Goal: Transaction & Acquisition: Download file/media

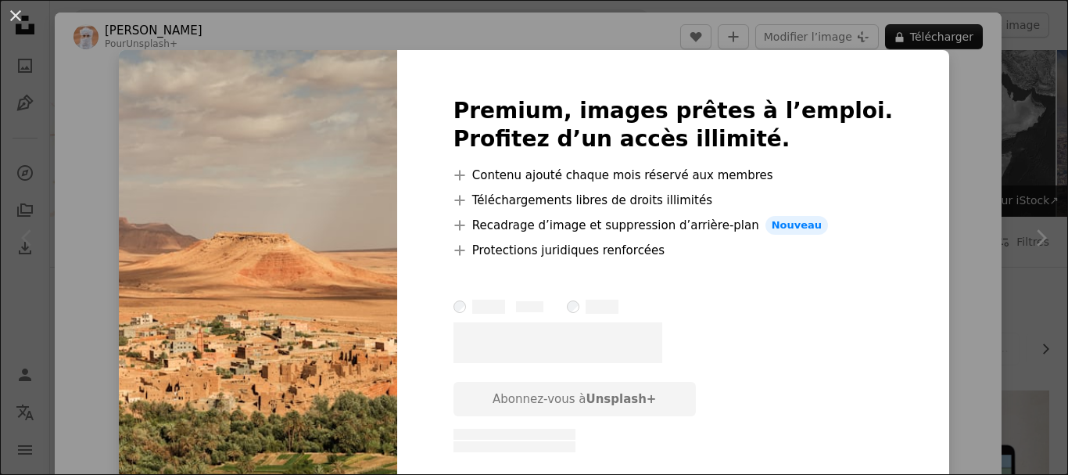
scroll to position [156, 0]
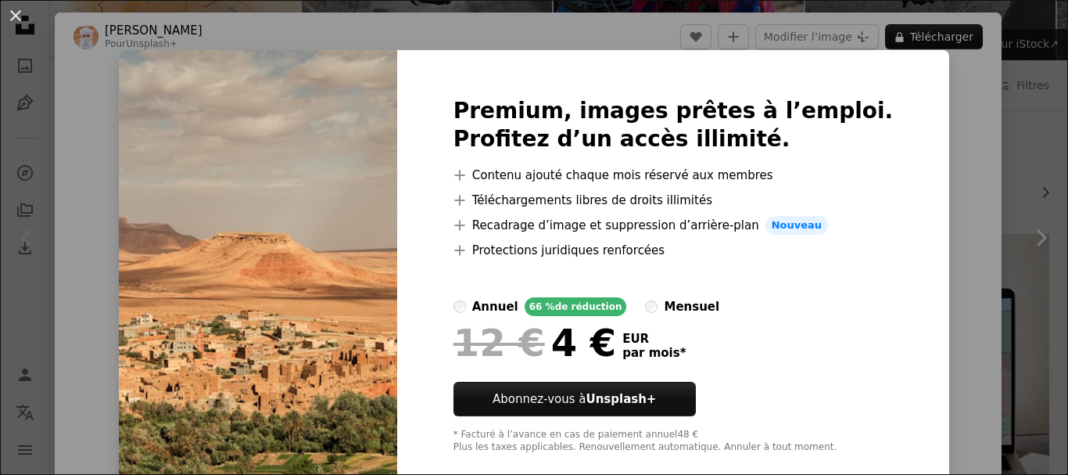
click at [254, 120] on img at bounding box center [258, 275] width 278 height 451
click at [961, 192] on div "An X shape Premium, images prêtes à l’emploi. Profitez d’un accès illimité. A p…" at bounding box center [534, 237] width 1068 height 475
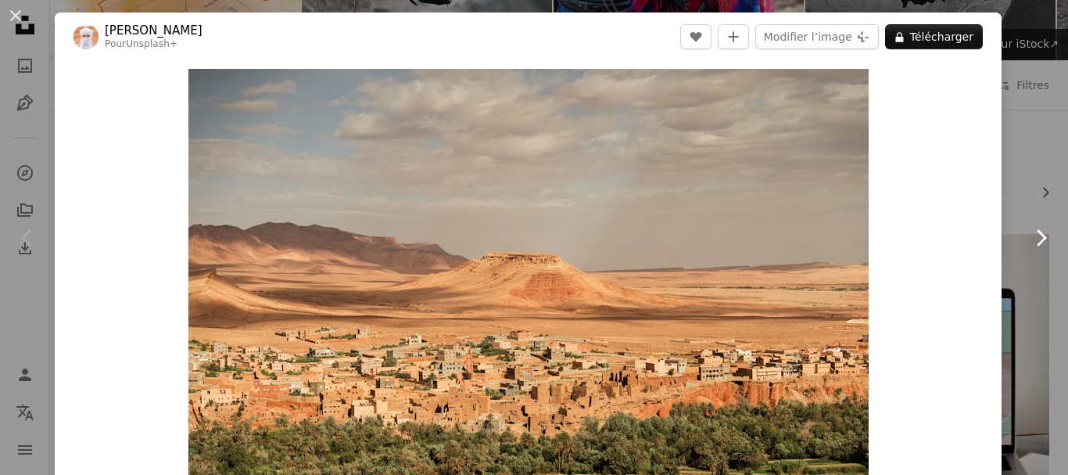
click at [1029, 233] on icon "Chevron right" at bounding box center [1041, 237] width 25 height 25
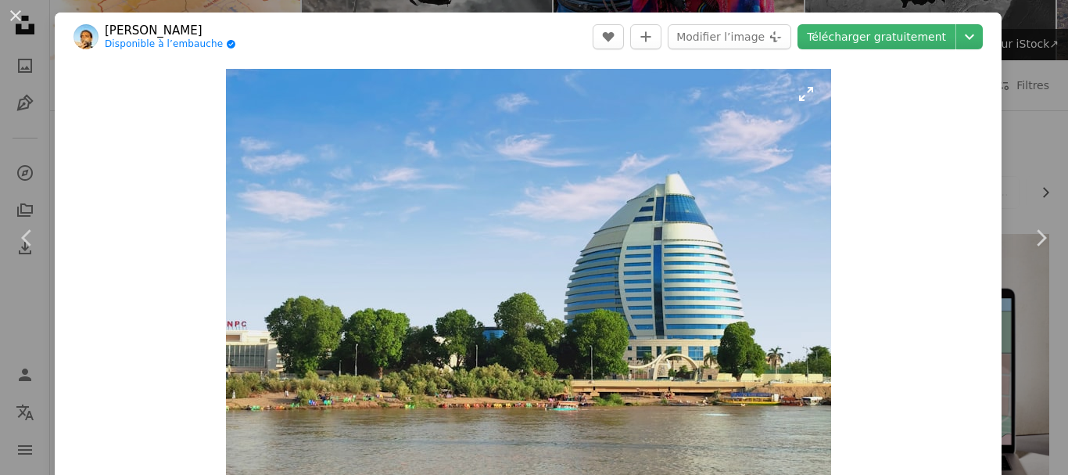
click at [578, 201] on img "Zoom sur cette image" at bounding box center [528, 296] width 605 height 454
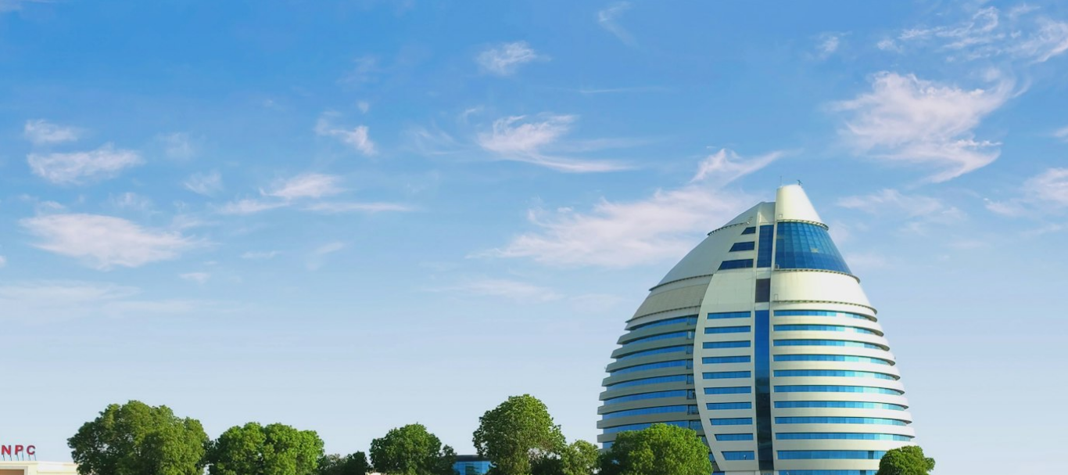
scroll to position [156, 0]
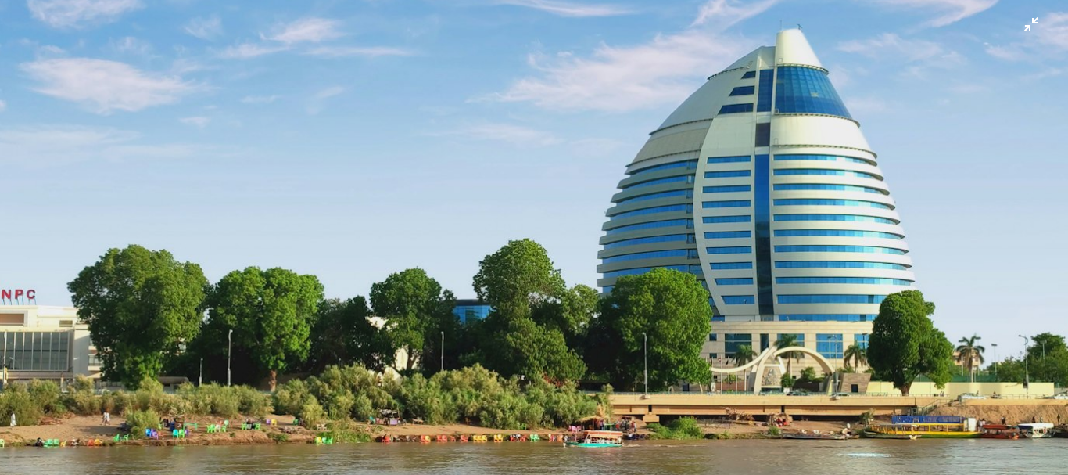
click at [966, 176] on img "Zoom arrière sur cette image" at bounding box center [534, 245] width 1070 height 803
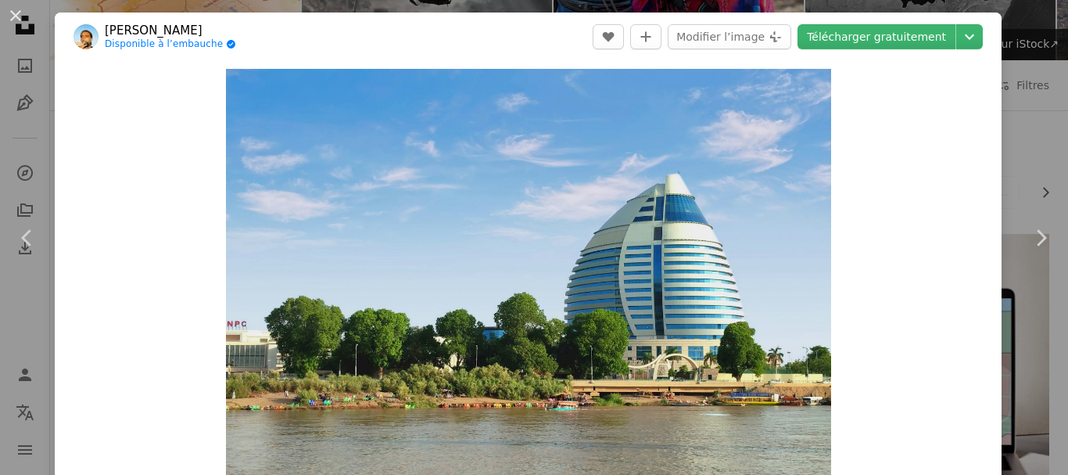
scroll to position [48, 0]
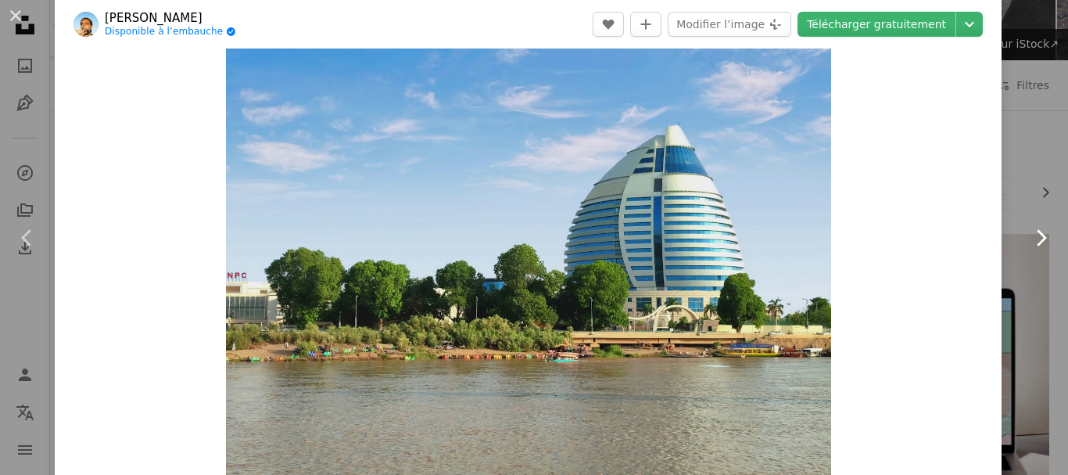
click at [1029, 239] on icon "Chevron right" at bounding box center [1041, 237] width 25 height 25
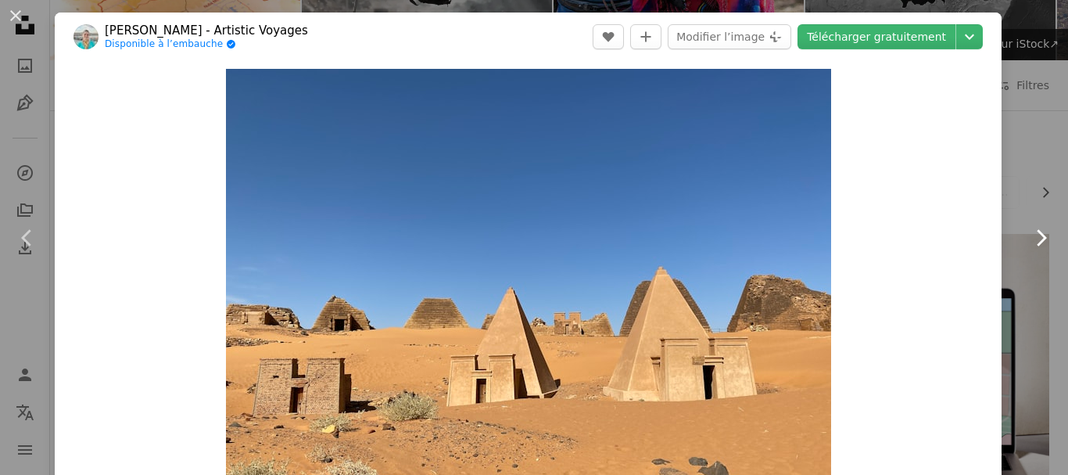
click at [1037, 234] on icon at bounding box center [1042, 237] width 10 height 16
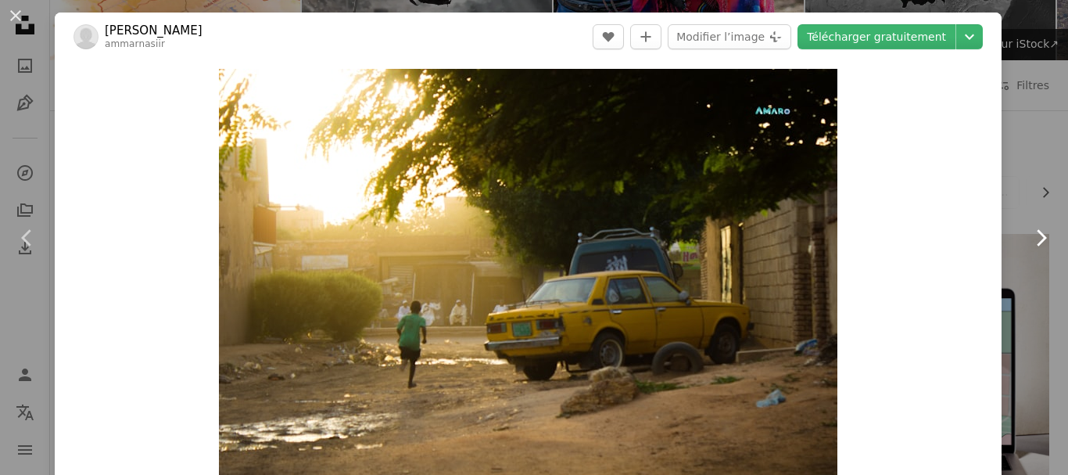
click at [1037, 234] on icon at bounding box center [1042, 237] width 10 height 16
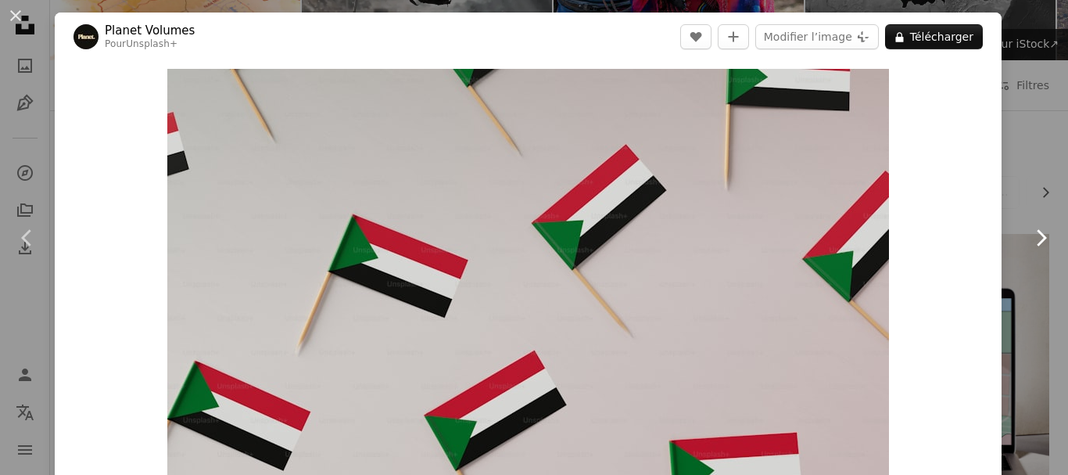
click at [1037, 234] on icon at bounding box center [1042, 237] width 10 height 16
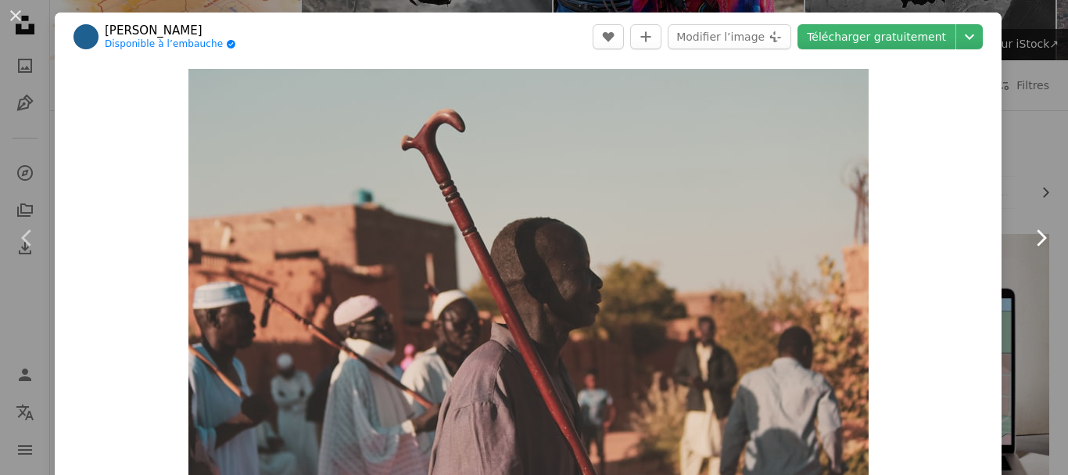
click at [1037, 234] on icon at bounding box center [1042, 237] width 10 height 16
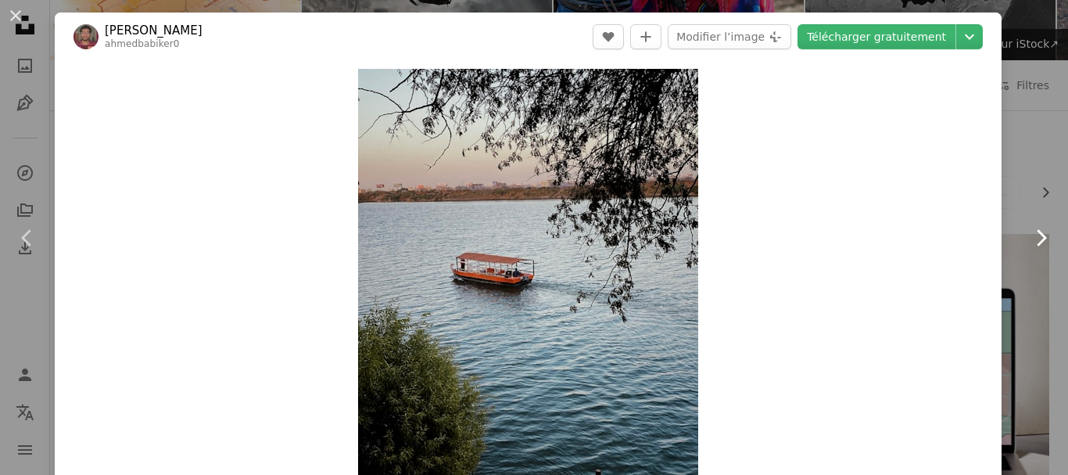
click at [1037, 234] on icon at bounding box center [1042, 237] width 10 height 16
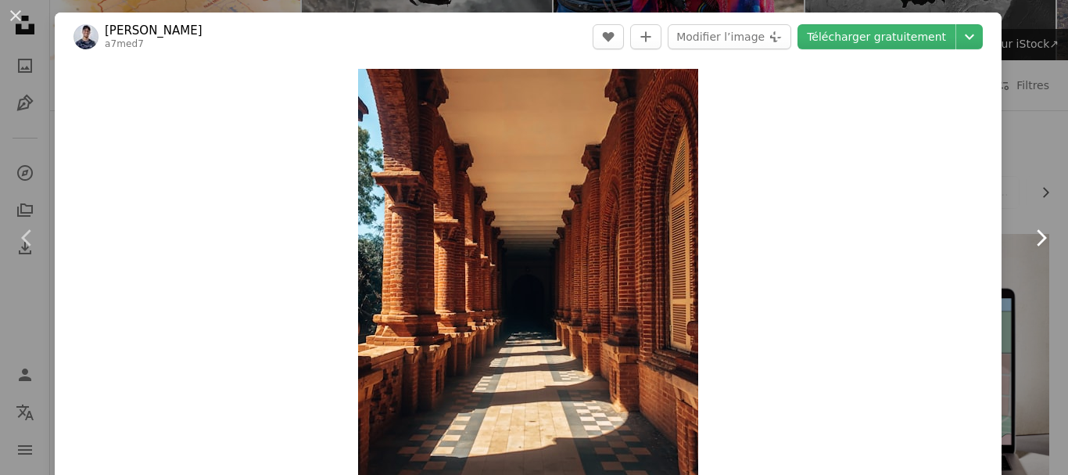
click at [1037, 234] on icon at bounding box center [1042, 237] width 10 height 16
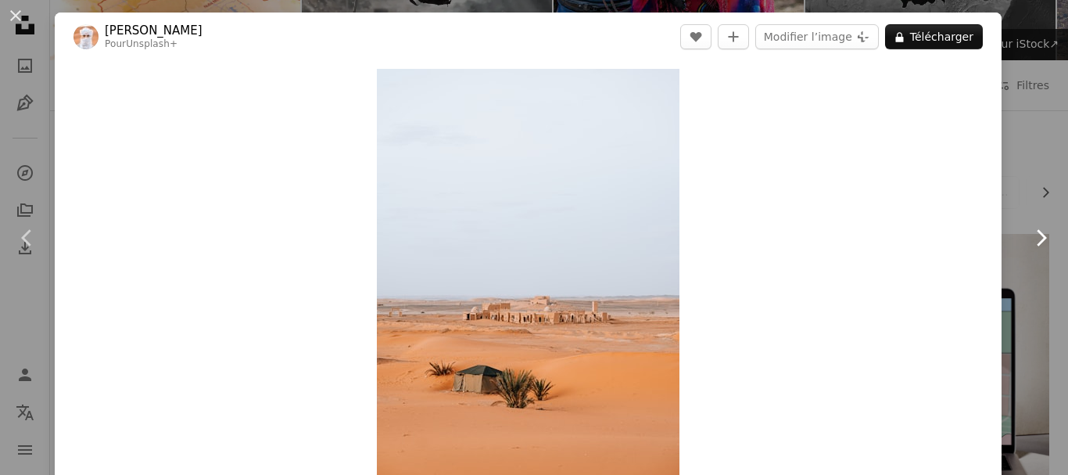
click at [1037, 234] on icon at bounding box center [1042, 237] width 10 height 16
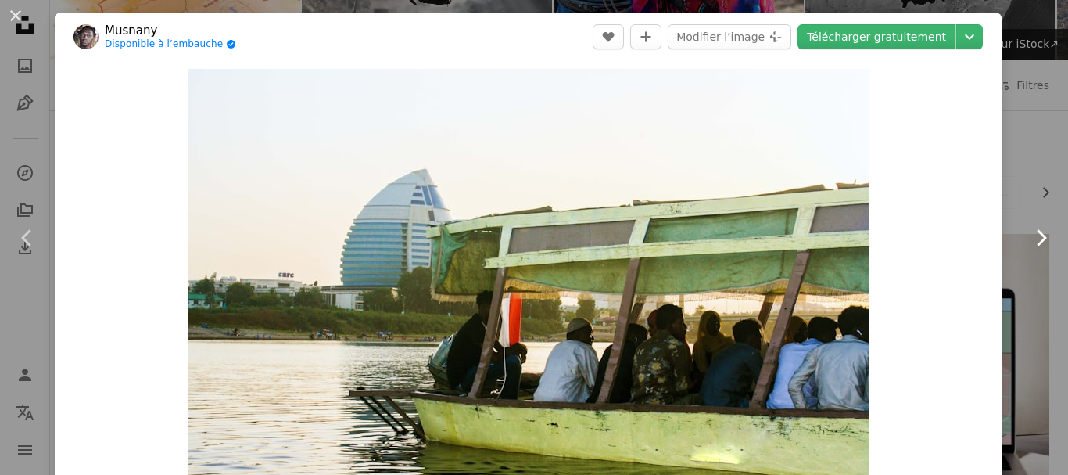
click at [1037, 234] on icon at bounding box center [1042, 237] width 10 height 16
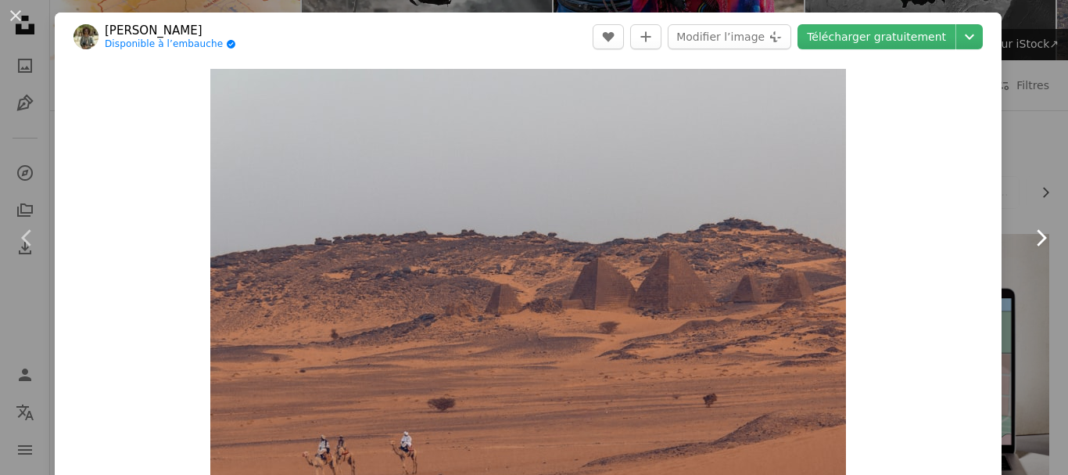
click at [1037, 234] on icon at bounding box center [1042, 237] width 10 height 16
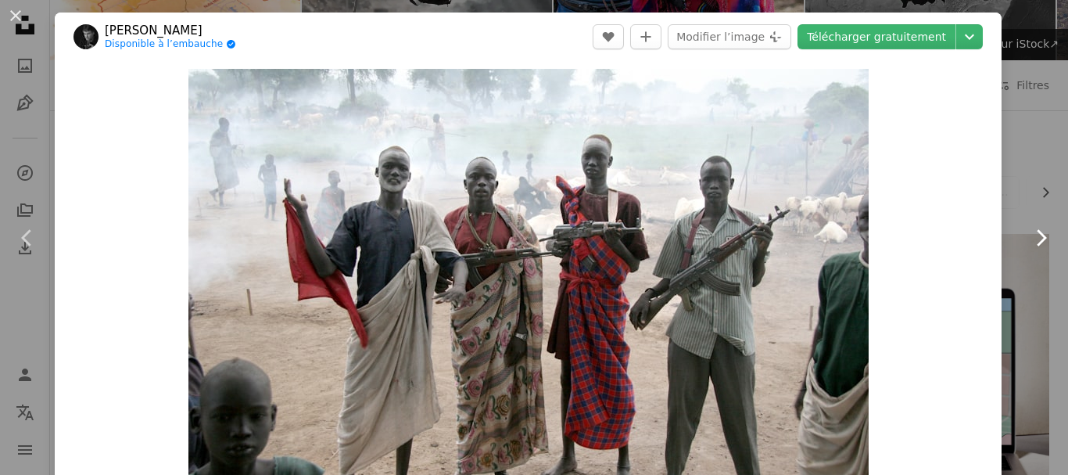
click at [1037, 234] on icon at bounding box center [1042, 237] width 10 height 16
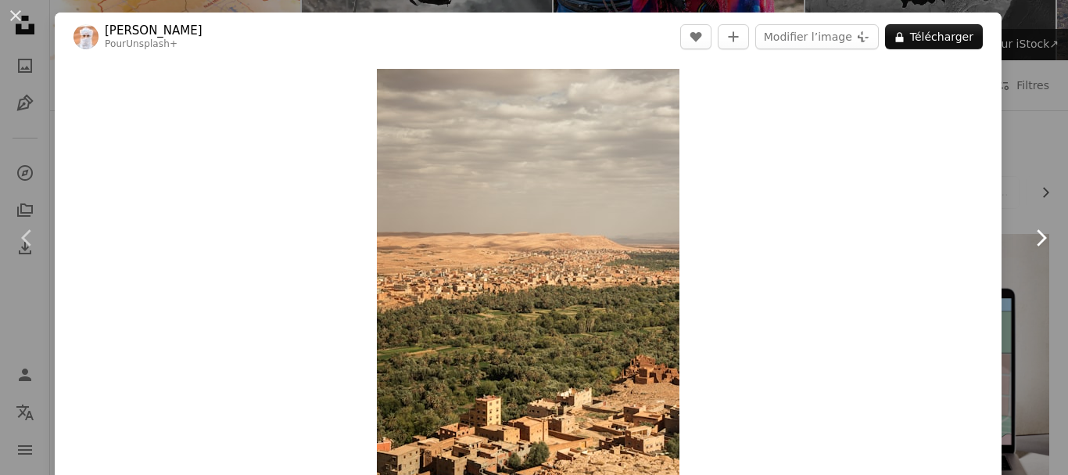
click at [1037, 234] on icon at bounding box center [1042, 237] width 10 height 16
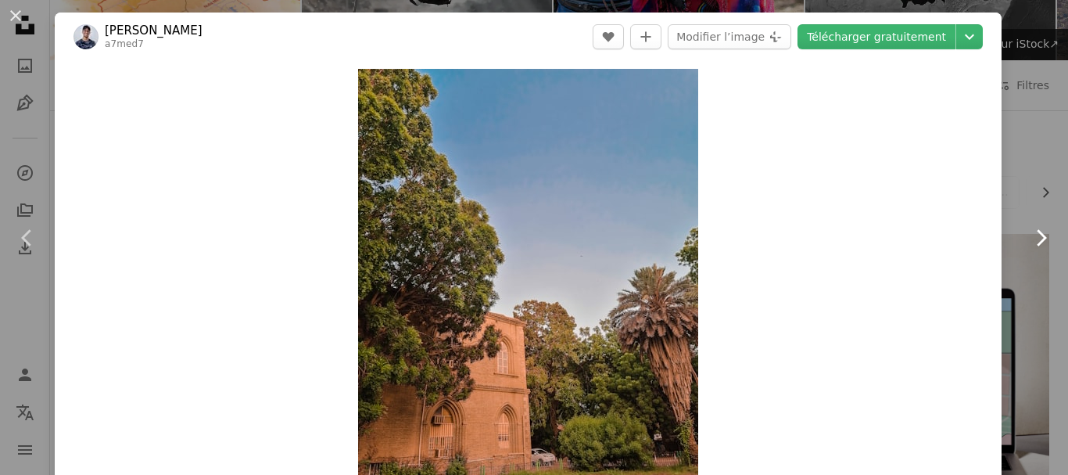
click at [1037, 234] on icon at bounding box center [1042, 237] width 10 height 16
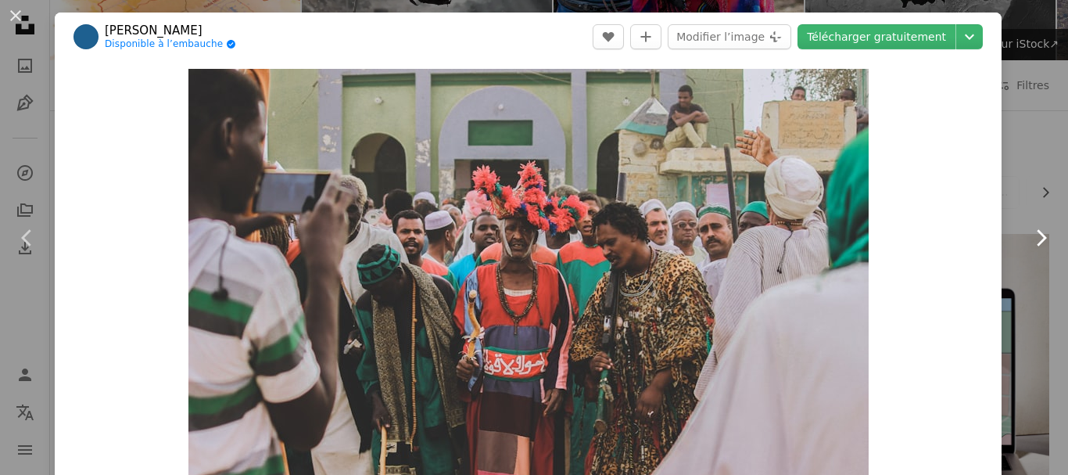
click at [1037, 234] on icon at bounding box center [1042, 237] width 10 height 16
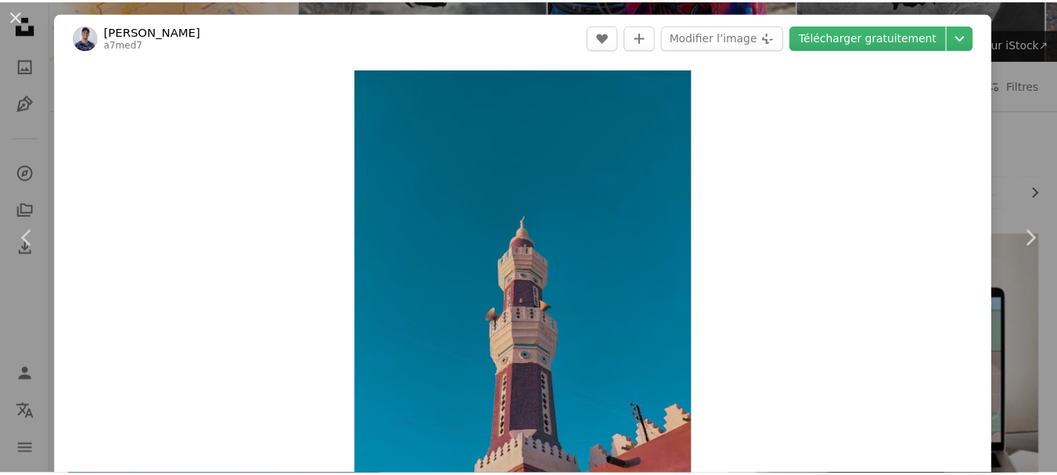
scroll to position [415, 0]
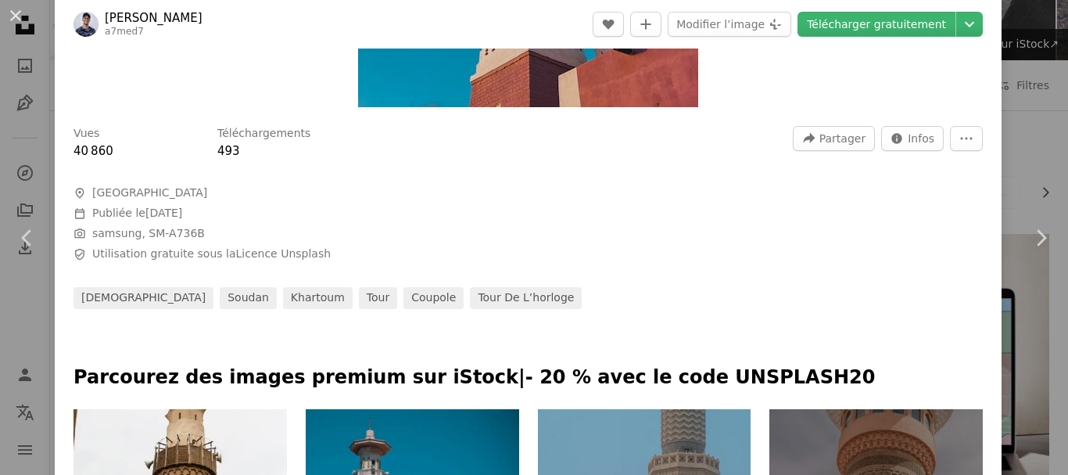
click at [1029, 89] on div "An X shape Chevron left Chevron right [PERSON_NAME] a7med7 A heart A plus sign …" at bounding box center [534, 237] width 1068 height 475
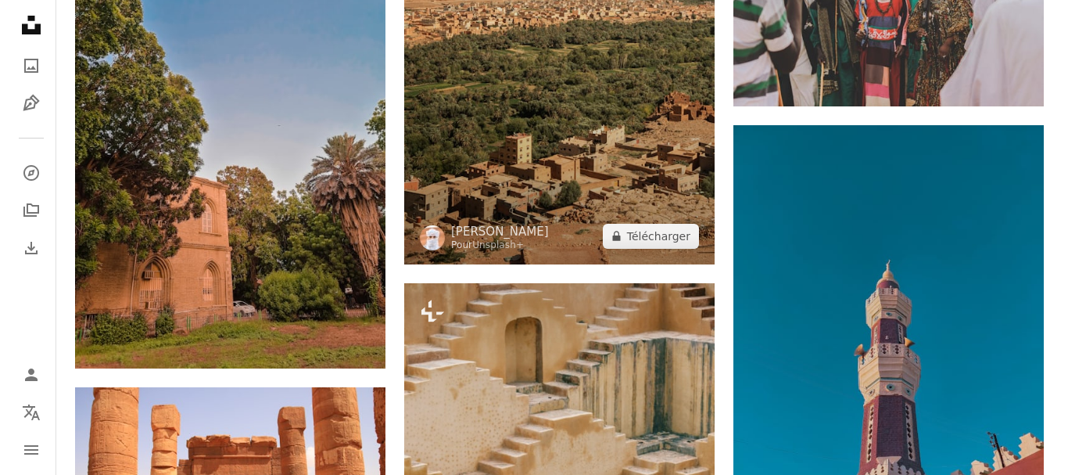
scroll to position [1832, 0]
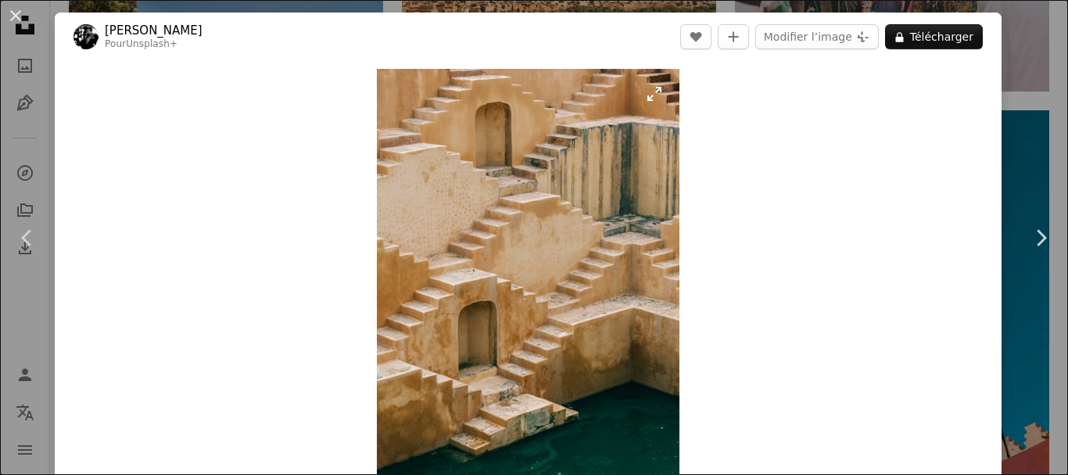
drag, startPoint x: 577, startPoint y: 257, endPoint x: 504, endPoint y: 159, distance: 122.5
click at [504, 159] on img "Zoom sur cette image" at bounding box center [528, 296] width 303 height 454
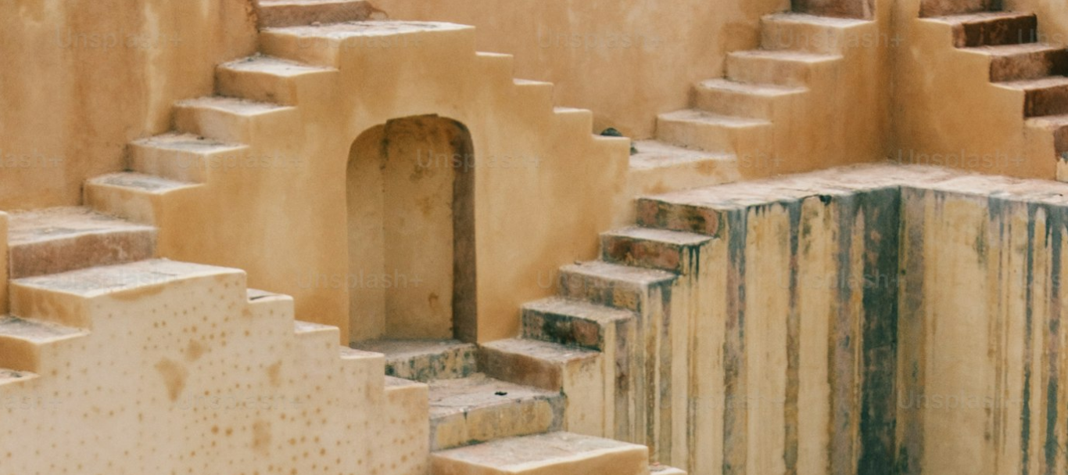
scroll to position [548, 0]
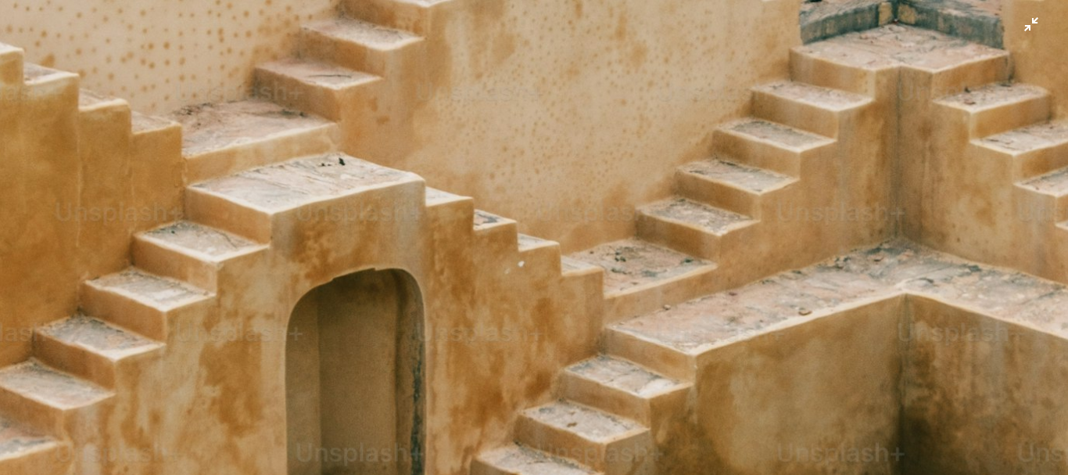
click at [504, 159] on img "Zoom arrière sur cette image" at bounding box center [534, 253] width 1070 height 1605
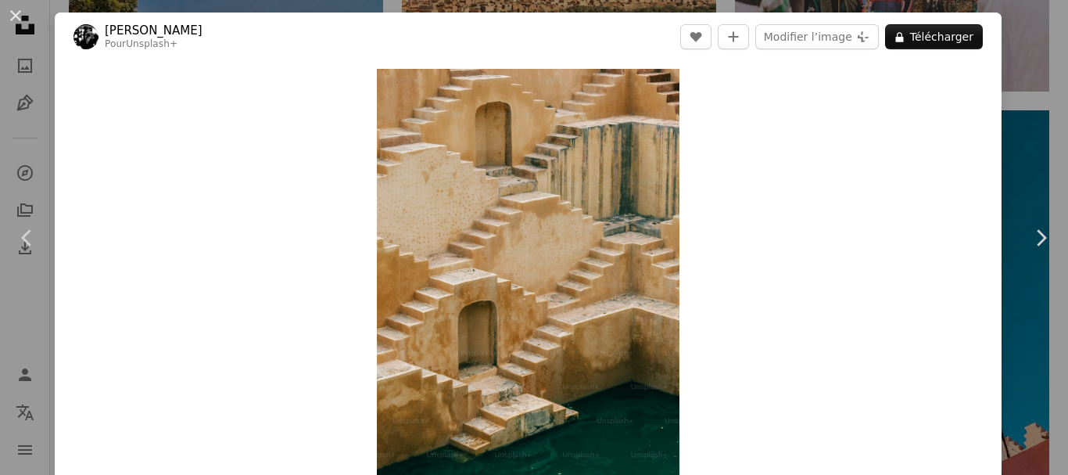
scroll to position [48, 0]
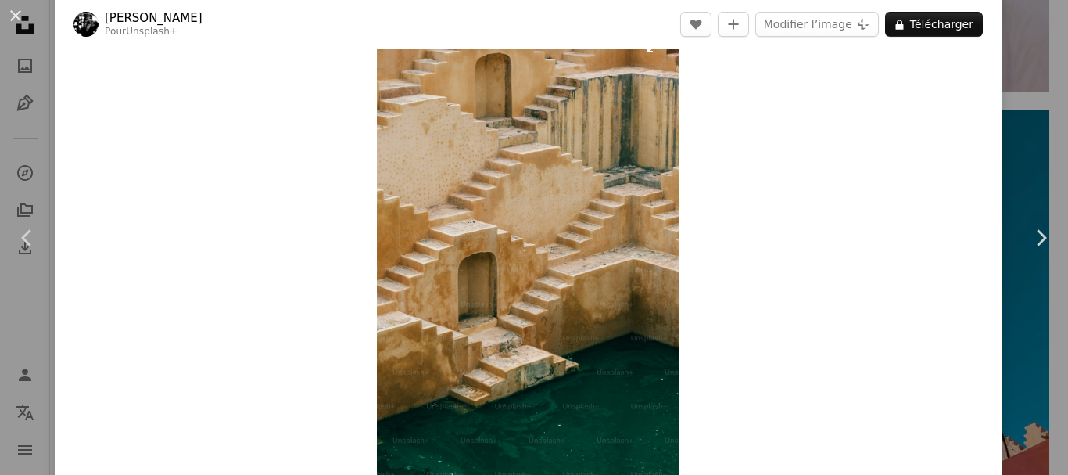
click at [565, 302] on img "Zoom sur cette image" at bounding box center [528, 247] width 303 height 454
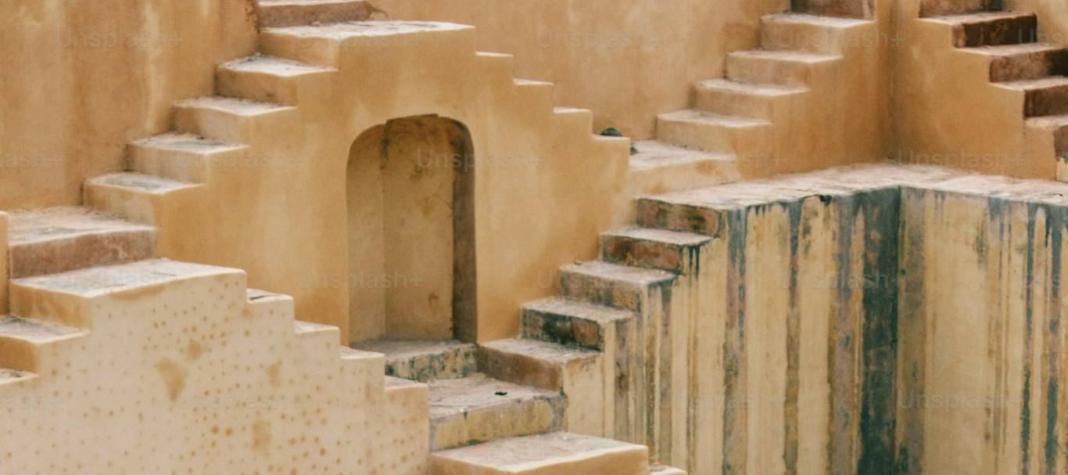
scroll to position [548, 0]
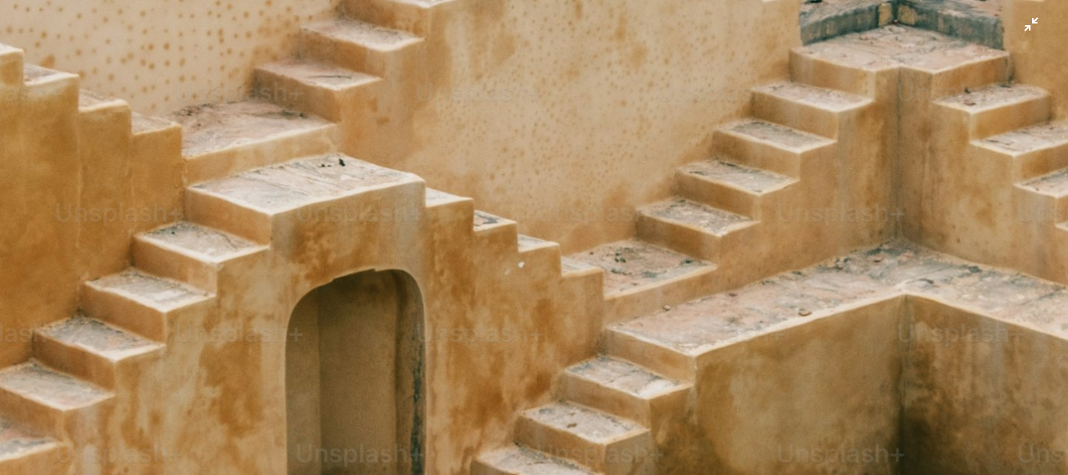
click at [565, 302] on img "Zoom arrière sur cette image" at bounding box center [534, 254] width 1070 height 1605
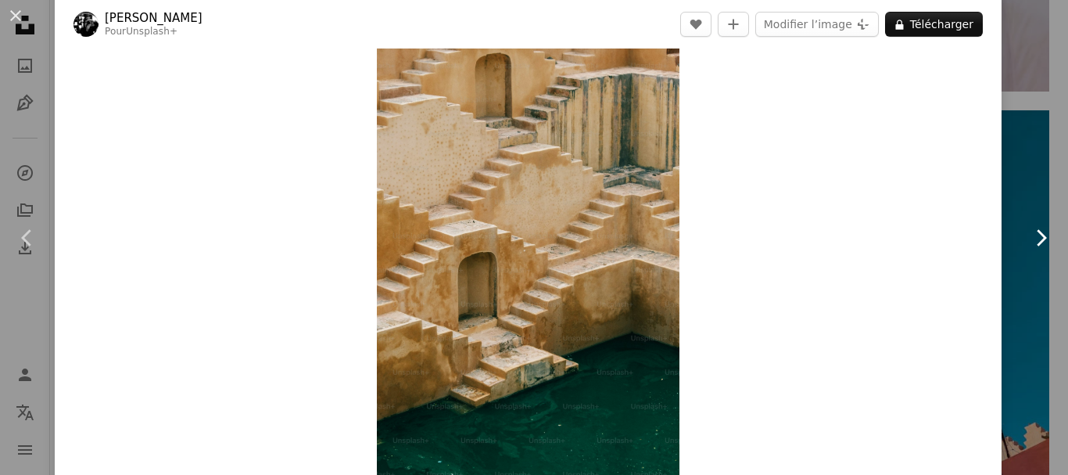
click at [1029, 230] on icon "Chevron right" at bounding box center [1041, 237] width 25 height 25
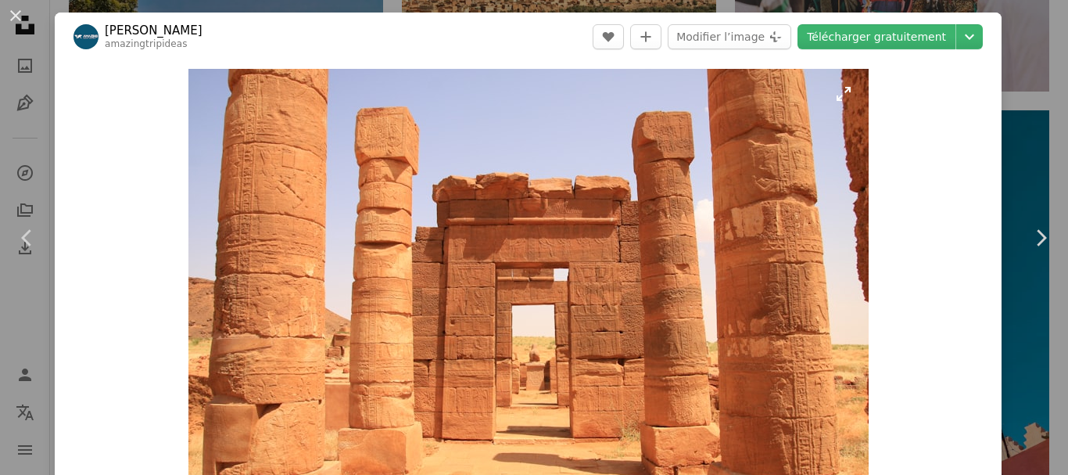
click at [605, 332] on img "Zoom sur cette image" at bounding box center [529, 296] width 680 height 454
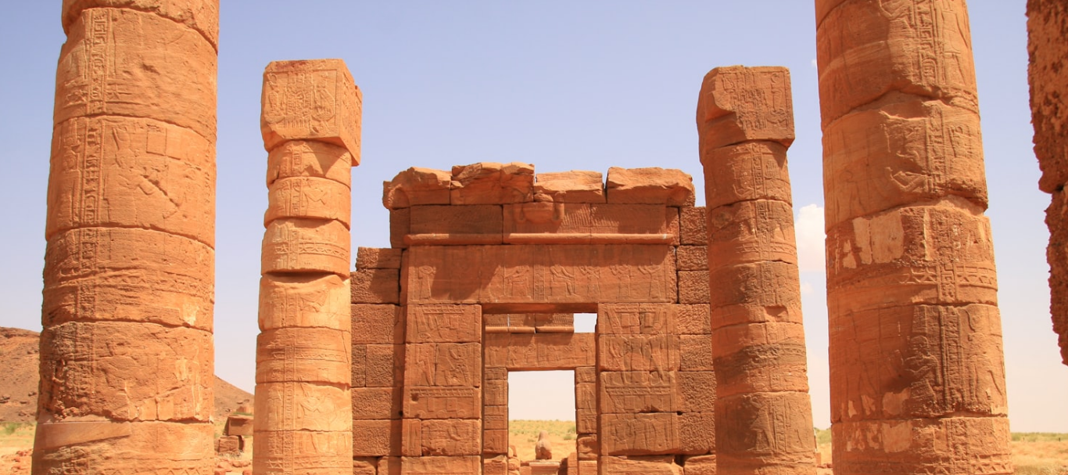
scroll to position [112, 0]
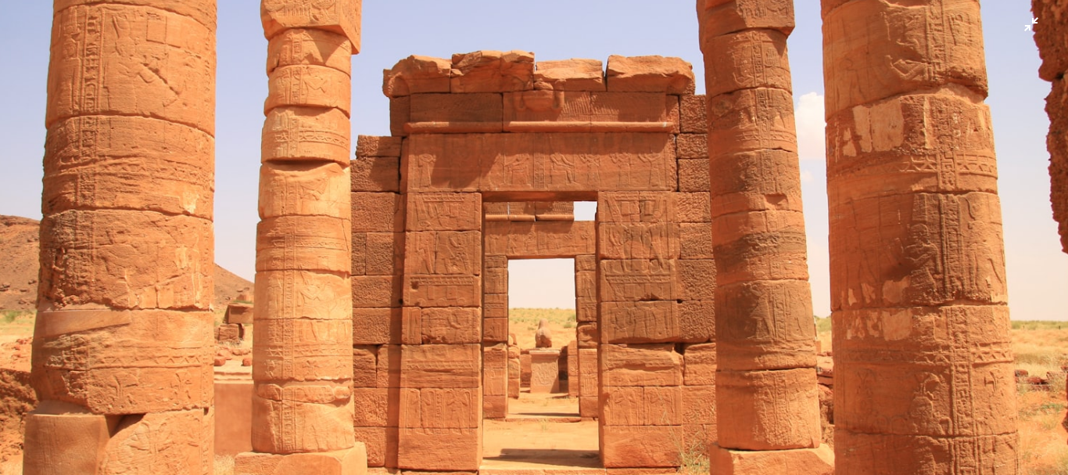
click at [905, 231] on img "Zoom arrière sur cette image" at bounding box center [534, 243] width 1070 height 713
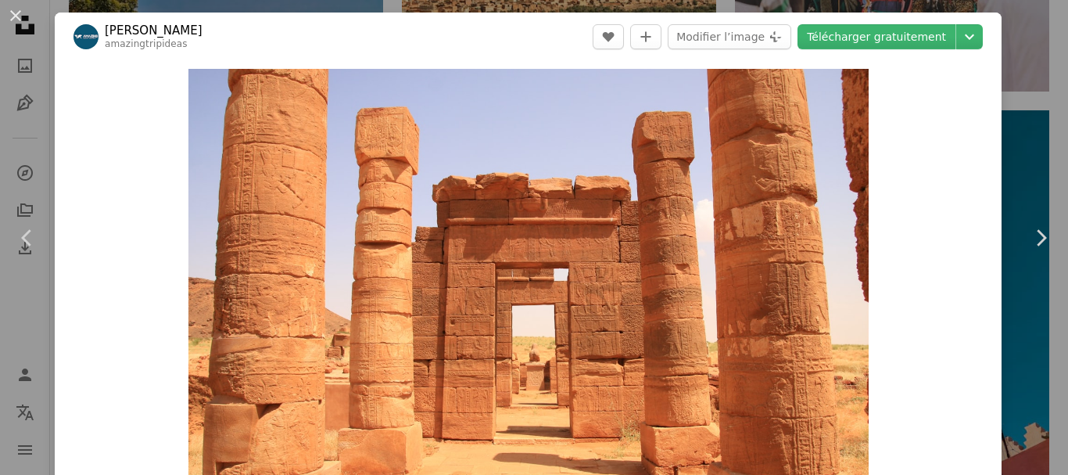
scroll to position [48, 0]
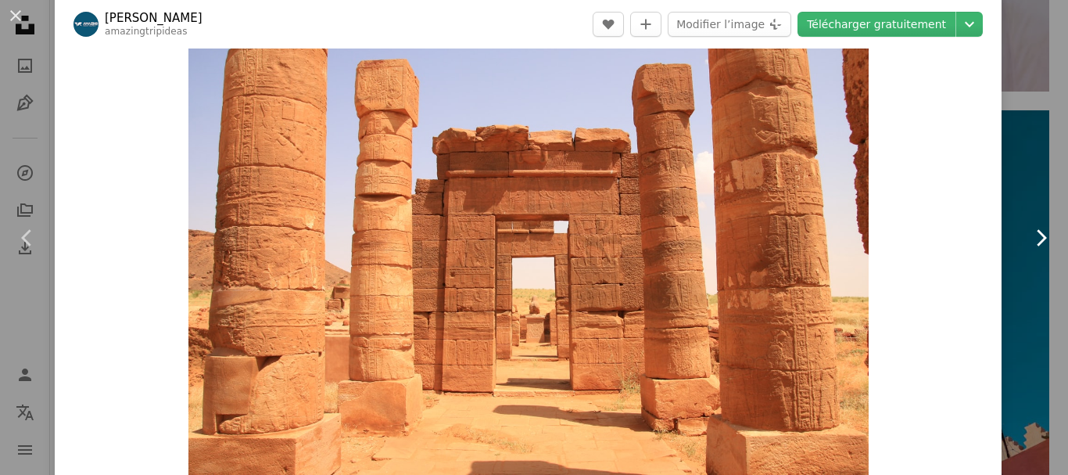
click at [1029, 240] on icon "Chevron right" at bounding box center [1041, 237] width 25 height 25
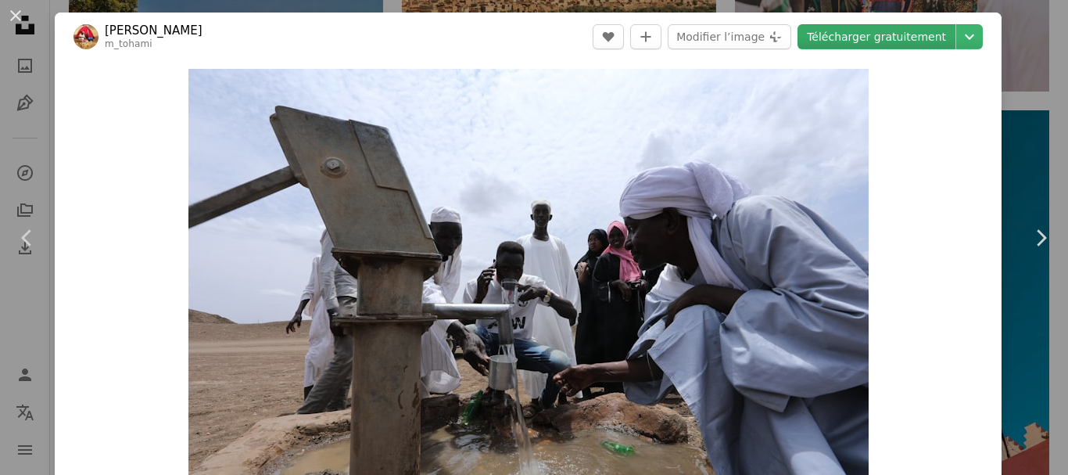
click at [842, 35] on link "Télécharger gratuitement" at bounding box center [877, 36] width 158 height 25
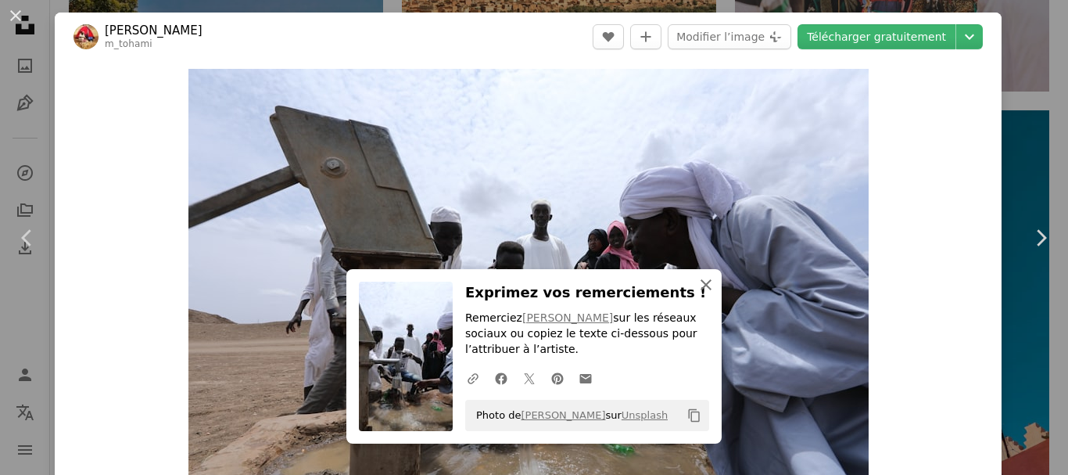
click at [711, 282] on button "An X shape Fermer" at bounding box center [706, 284] width 31 height 31
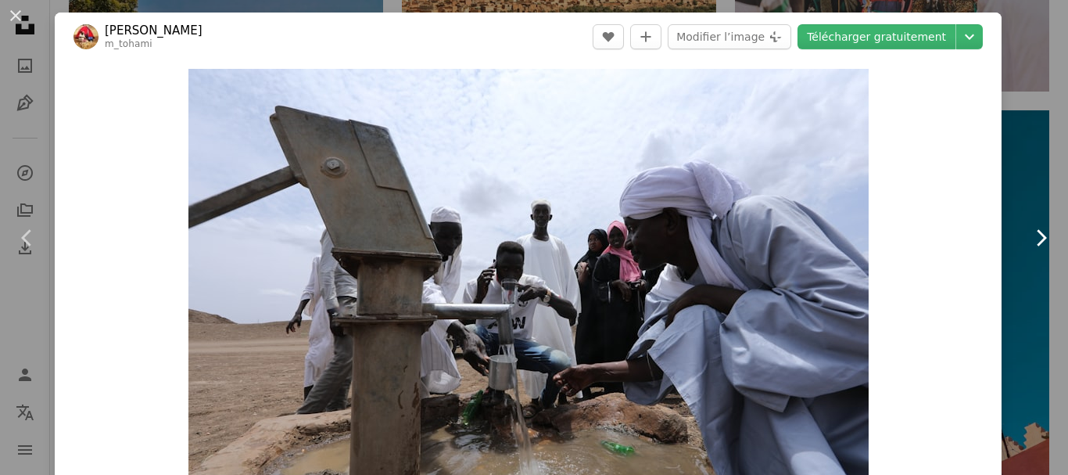
click at [1029, 242] on icon "Chevron right" at bounding box center [1041, 237] width 25 height 25
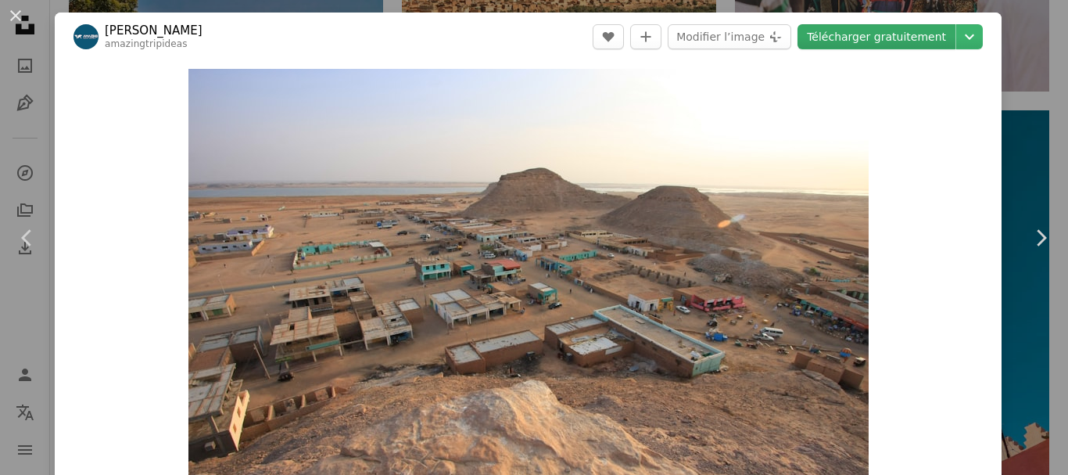
click at [863, 39] on link "Télécharger gratuitement" at bounding box center [877, 36] width 158 height 25
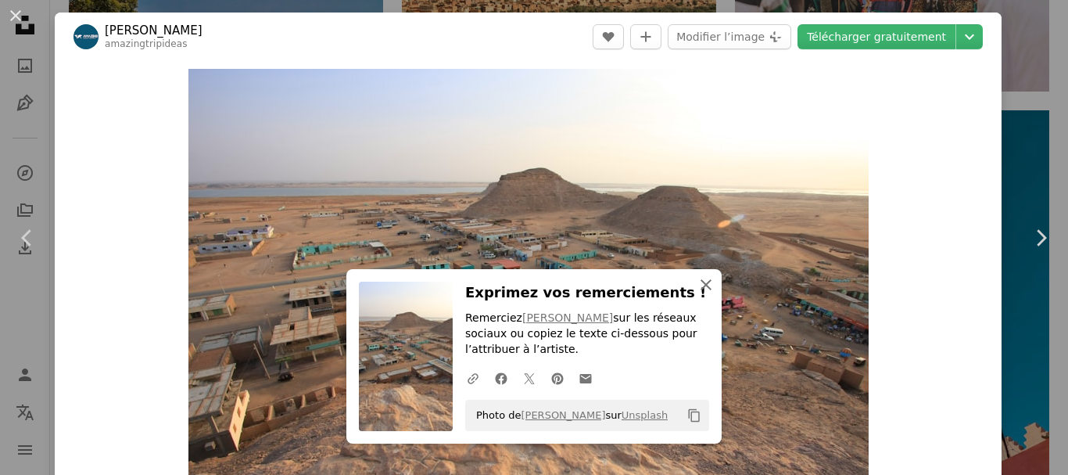
click at [711, 300] on button "An X shape Fermer" at bounding box center [706, 284] width 31 height 31
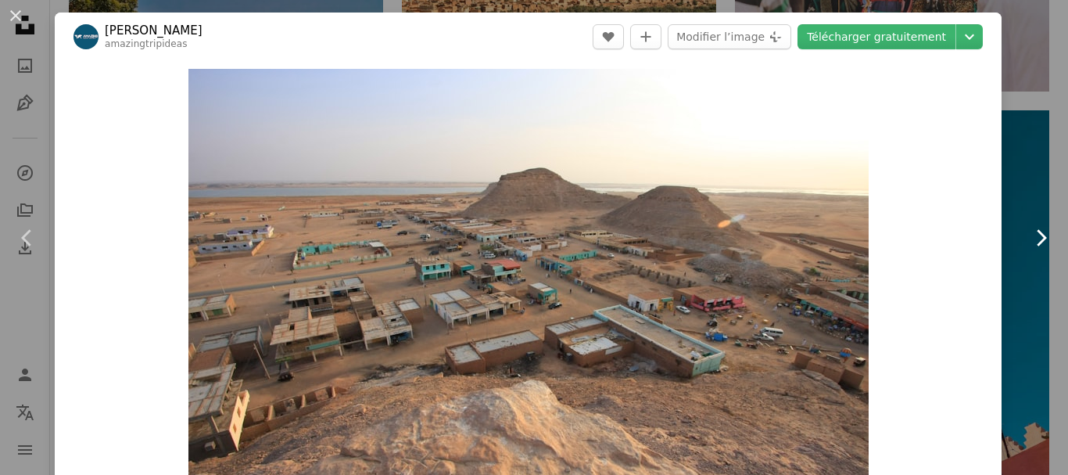
click at [1029, 241] on icon "Chevron right" at bounding box center [1041, 237] width 25 height 25
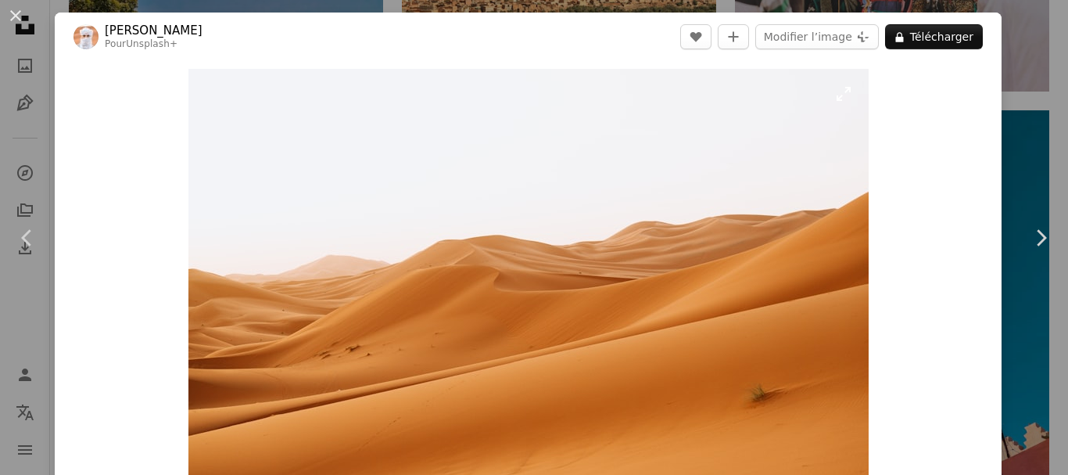
click at [662, 232] on img "Zoom sur cette image" at bounding box center [529, 296] width 680 height 454
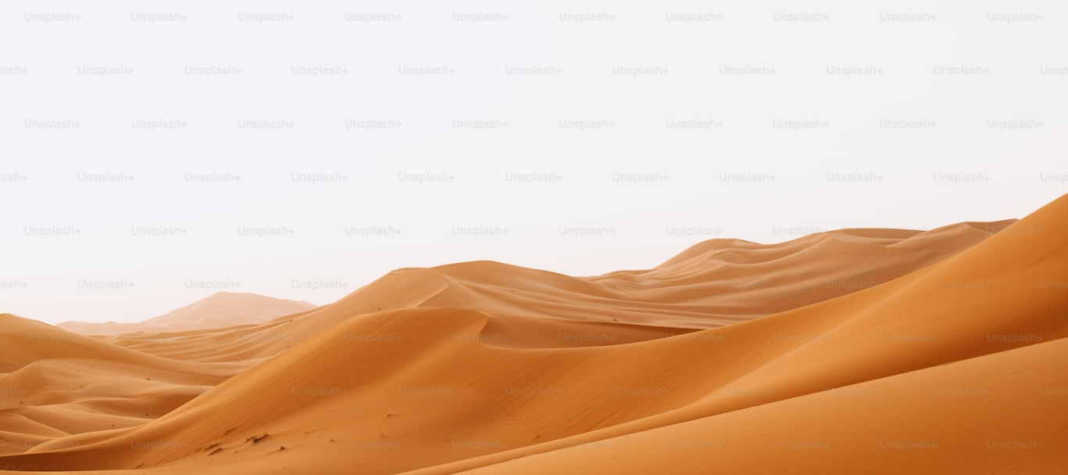
scroll to position [112, 0]
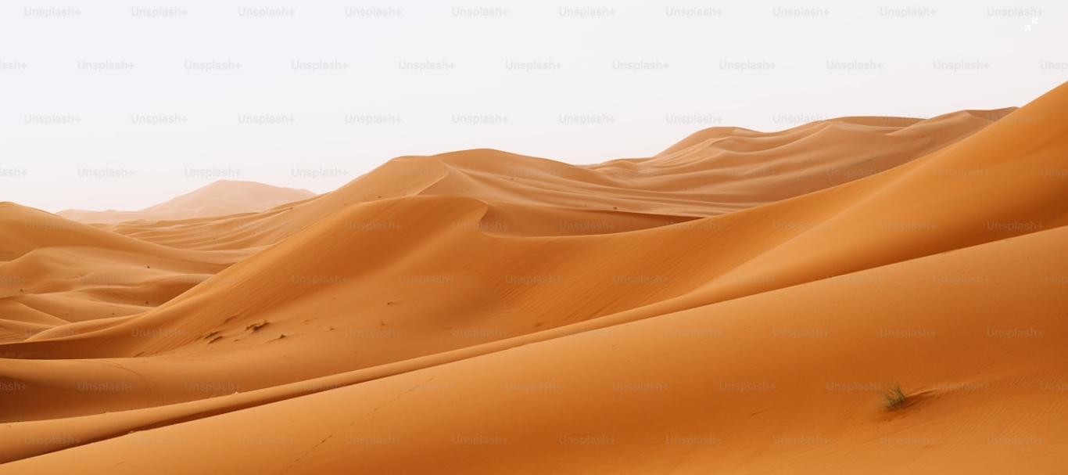
click at [792, 169] on img "Zoom arrière sur cette image" at bounding box center [534, 243] width 1070 height 713
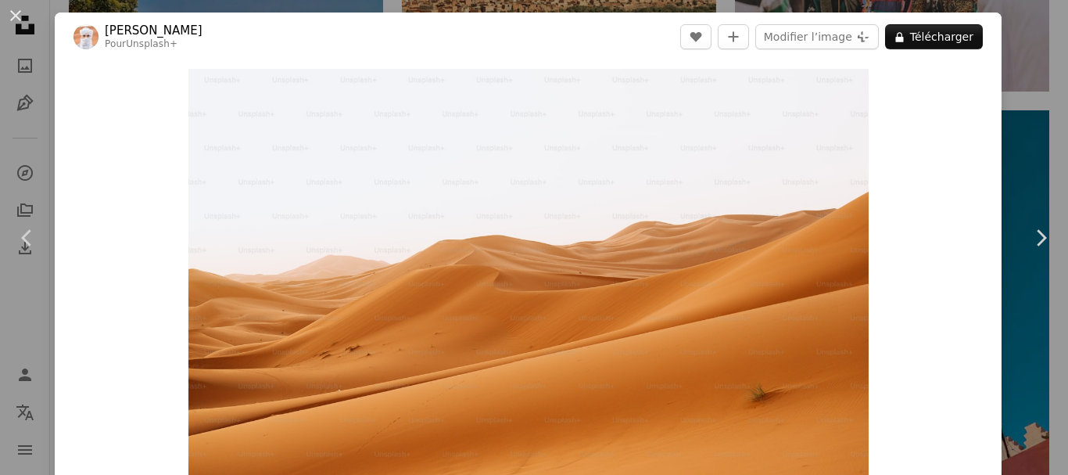
scroll to position [48, 0]
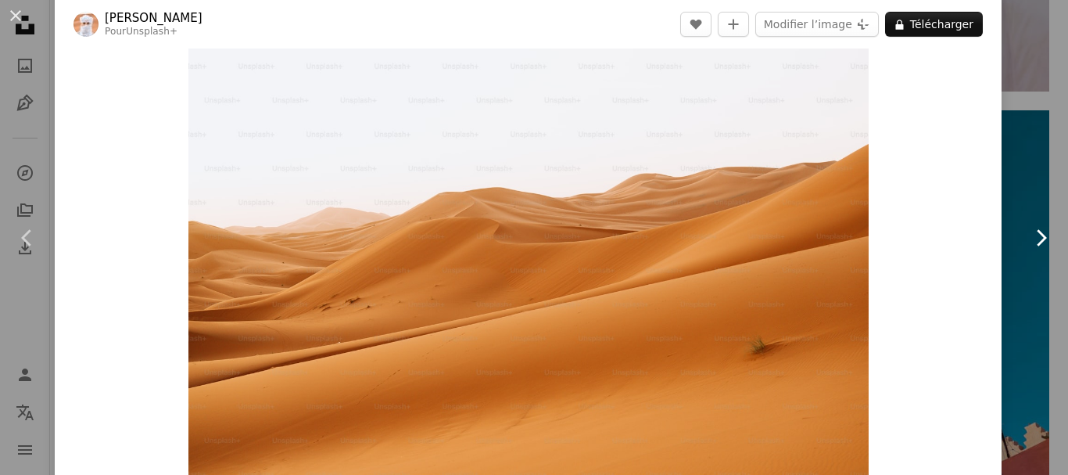
click at [1029, 240] on icon "Chevron right" at bounding box center [1041, 237] width 25 height 25
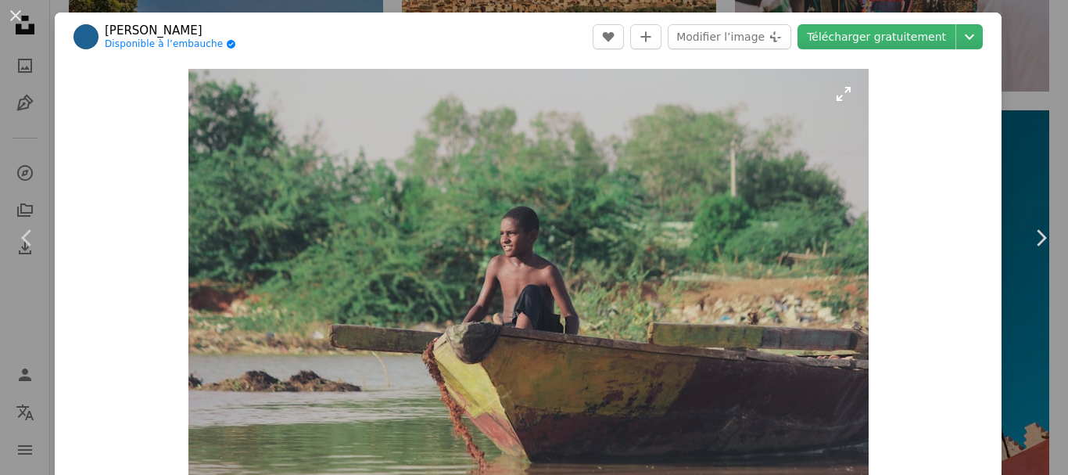
click at [634, 284] on img "Zoom sur cette image" at bounding box center [529, 296] width 680 height 454
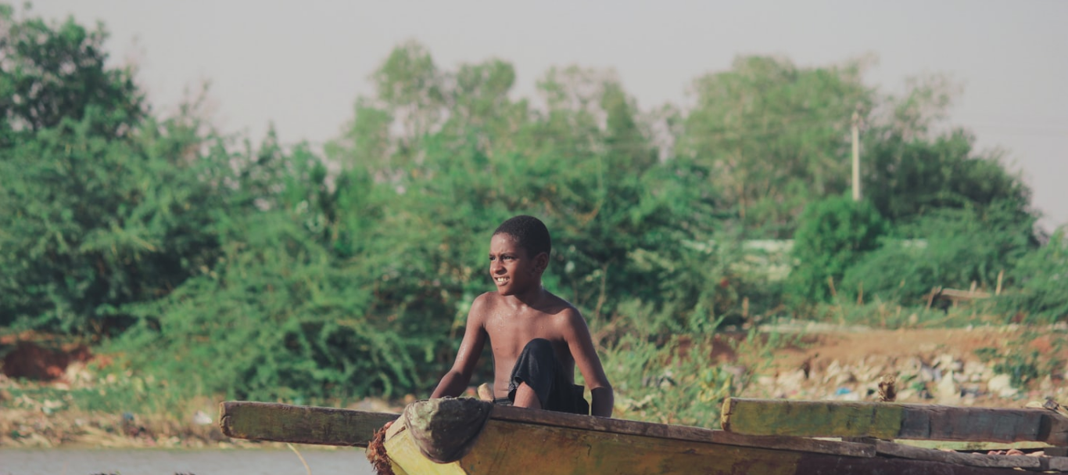
scroll to position [112, 0]
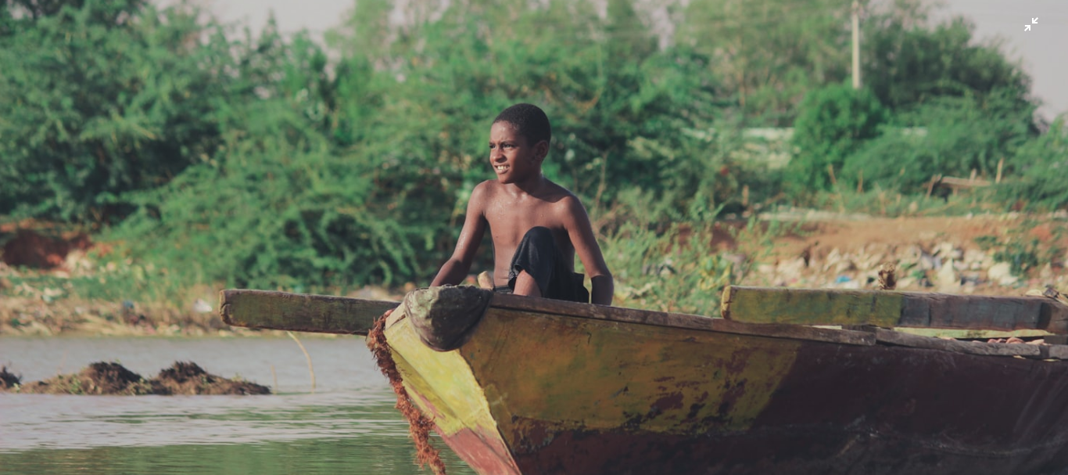
click at [634, 284] on img "Zoom arrière sur cette image" at bounding box center [534, 243] width 1070 height 713
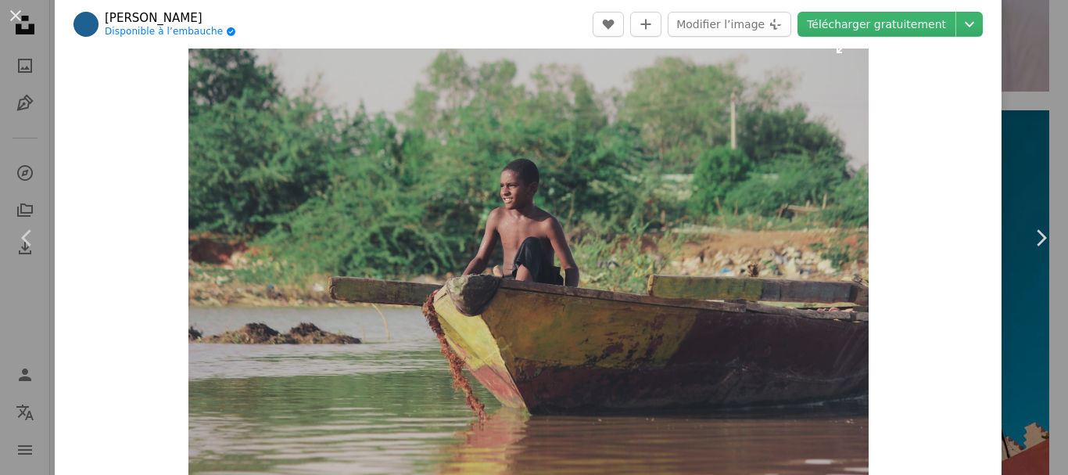
click at [794, 202] on img "Zoom sur cette image" at bounding box center [529, 248] width 680 height 454
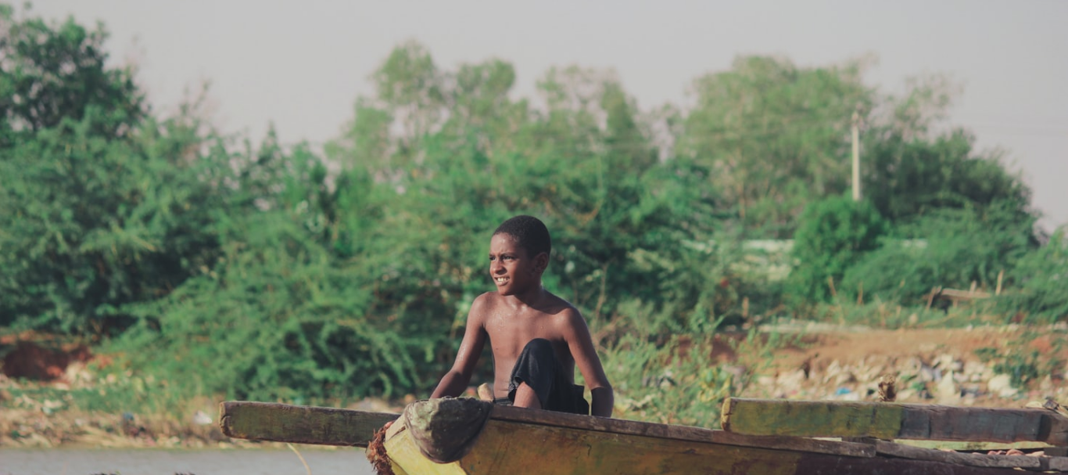
scroll to position [112, 0]
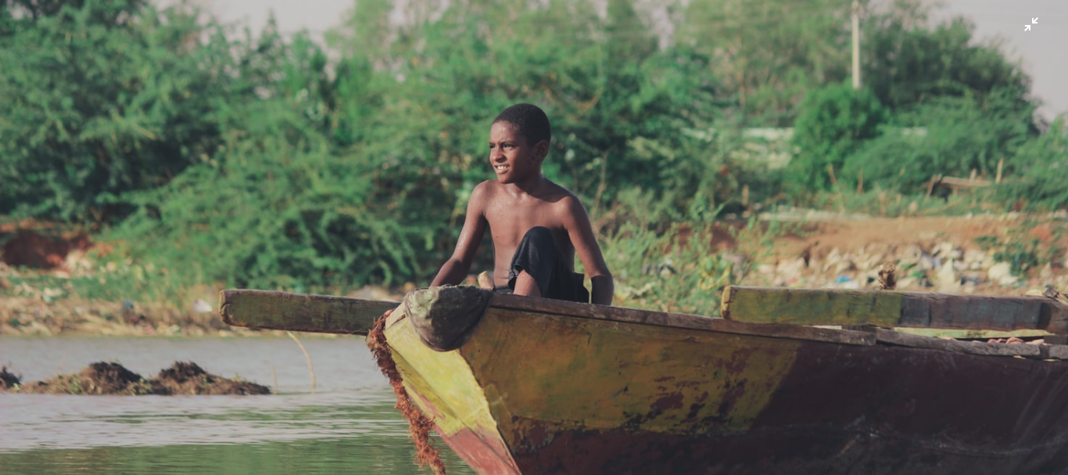
click at [794, 202] on img "Zoom arrière sur cette image" at bounding box center [534, 243] width 1070 height 713
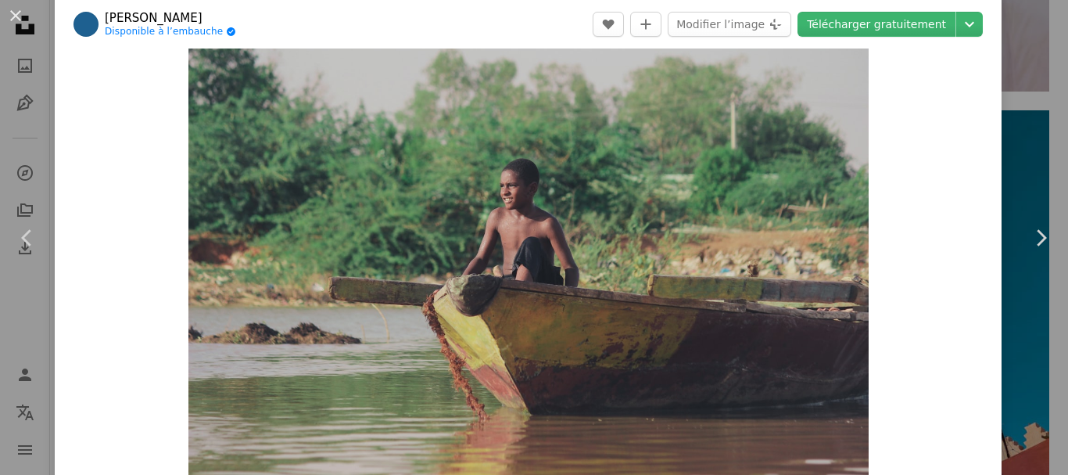
click at [794, 202] on img "Zoom sur cette image" at bounding box center [529, 248] width 680 height 454
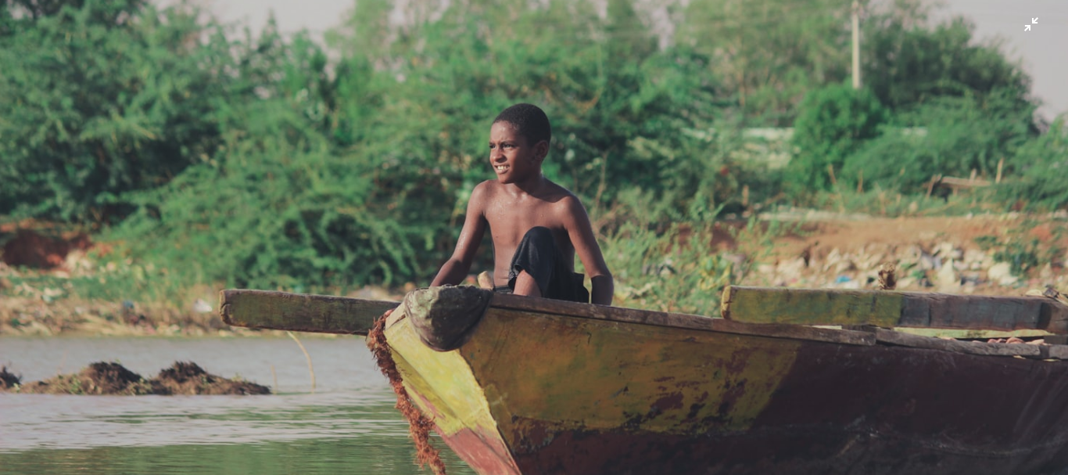
click at [828, 64] on img "Zoom arrière sur cette image" at bounding box center [534, 243] width 1070 height 713
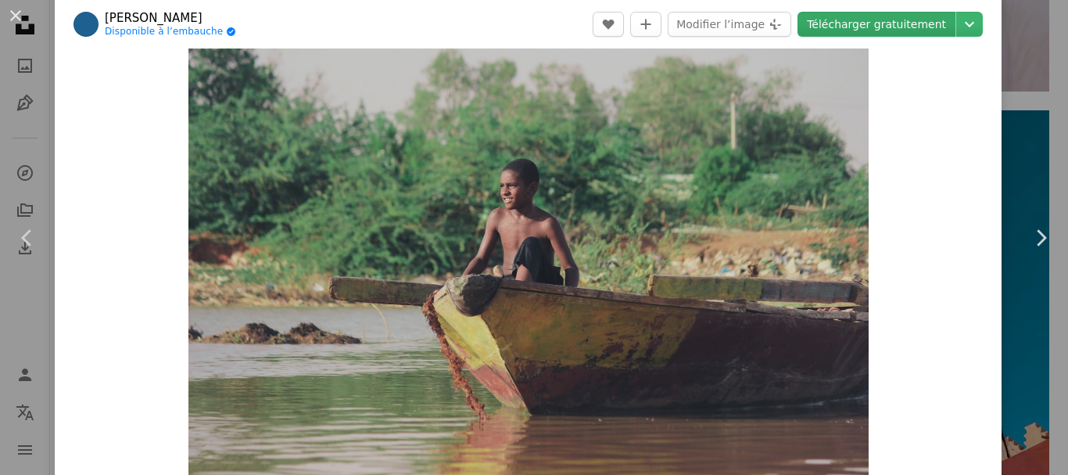
click at [861, 20] on link "Télécharger gratuitement" at bounding box center [877, 24] width 158 height 25
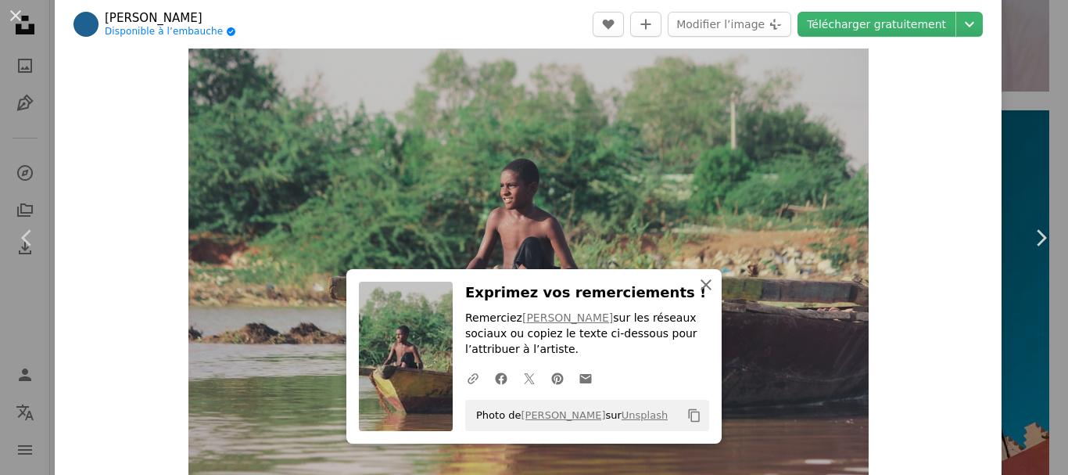
click at [701, 290] on icon "button" at bounding box center [706, 284] width 11 height 11
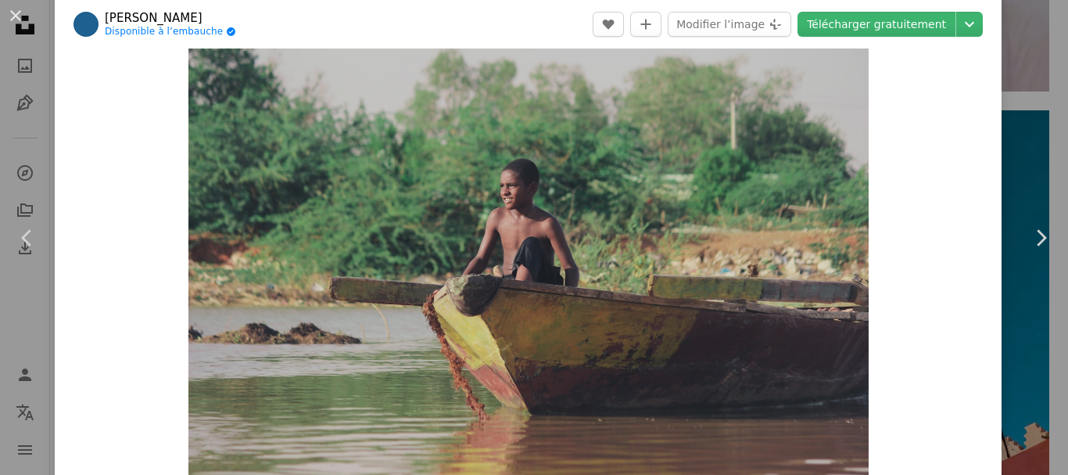
click at [698, 301] on button "An X shape Fermer" at bounding box center [706, 300] width 31 height 31
click at [1037, 234] on icon at bounding box center [1042, 237] width 10 height 16
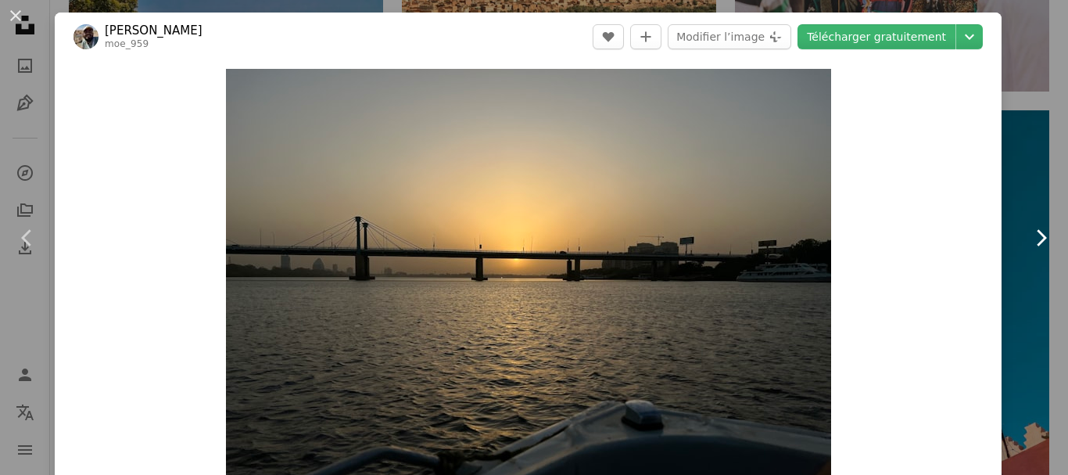
click at [1037, 234] on icon at bounding box center [1042, 237] width 10 height 16
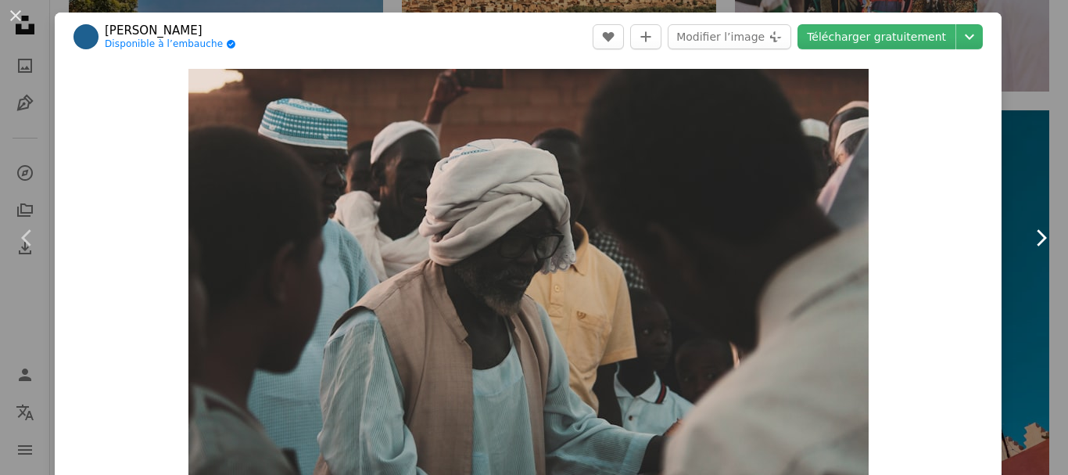
click at [1037, 234] on icon at bounding box center [1042, 237] width 10 height 16
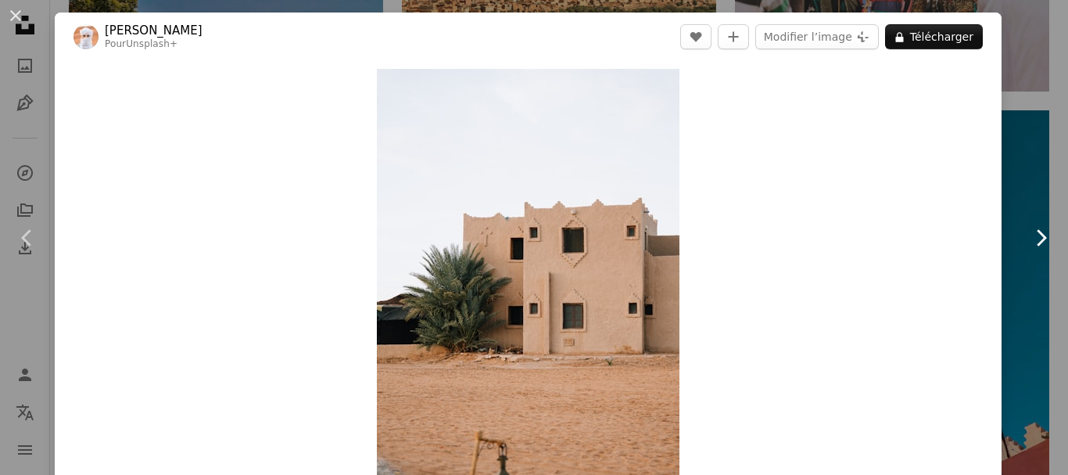
click at [1037, 234] on icon at bounding box center [1042, 237] width 10 height 16
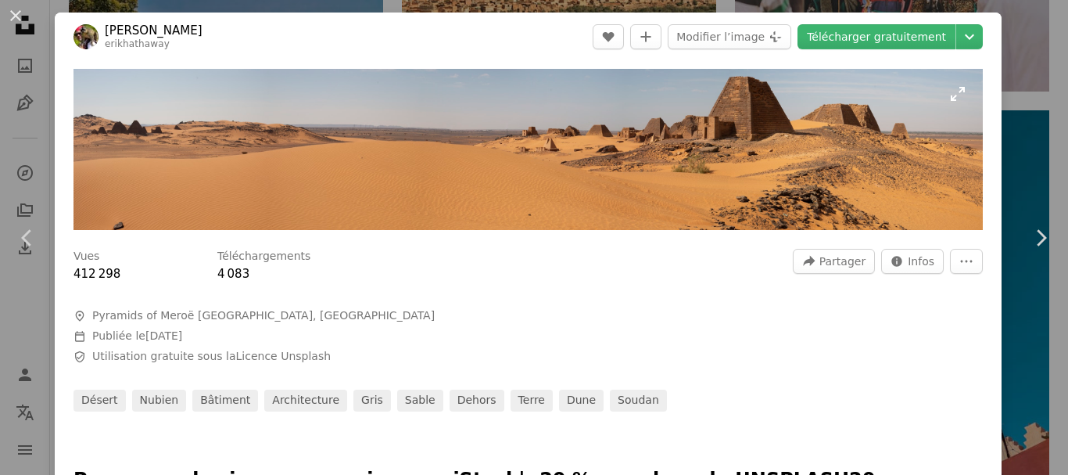
click at [807, 133] on img "Zoom sur cette image" at bounding box center [529, 149] width 910 height 161
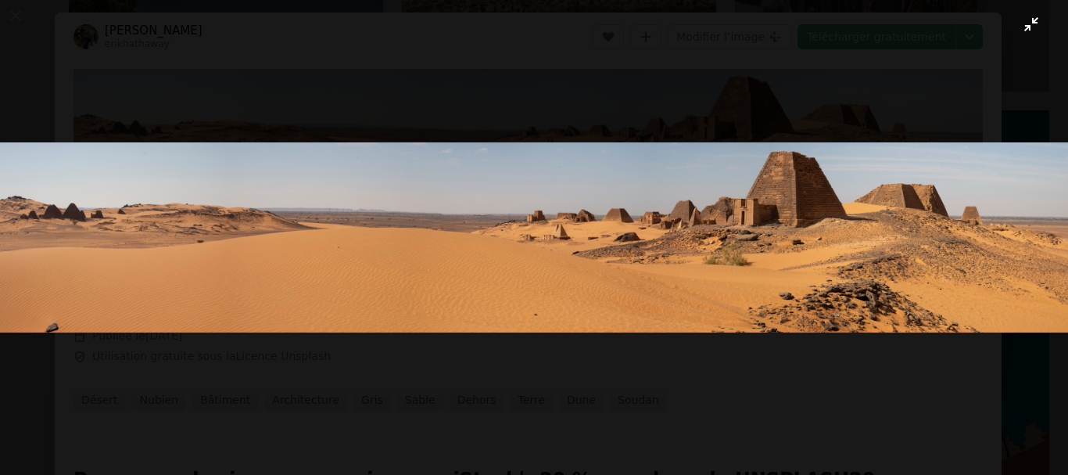
click at [873, 228] on img "Zoom arrière sur cette image" at bounding box center [534, 236] width 1070 height 189
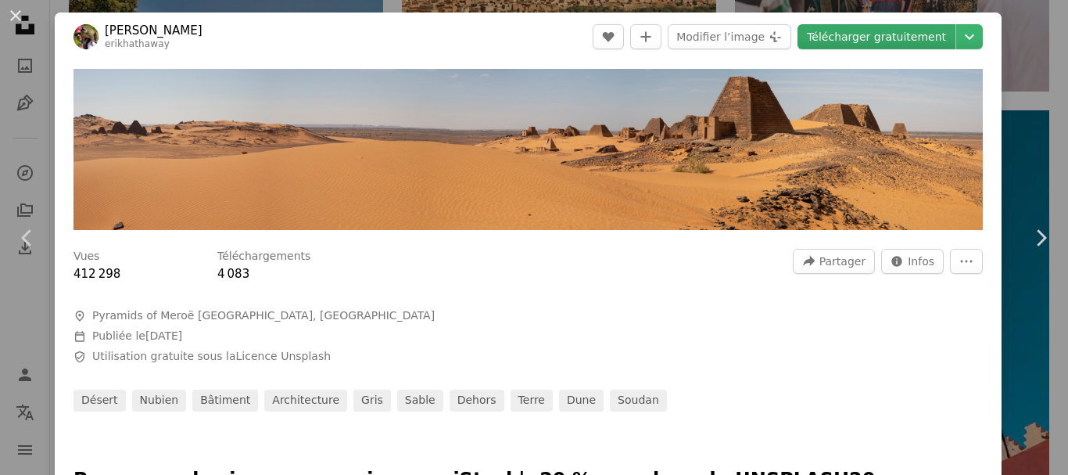
click at [854, 27] on link "Télécharger gratuitement" at bounding box center [877, 36] width 158 height 25
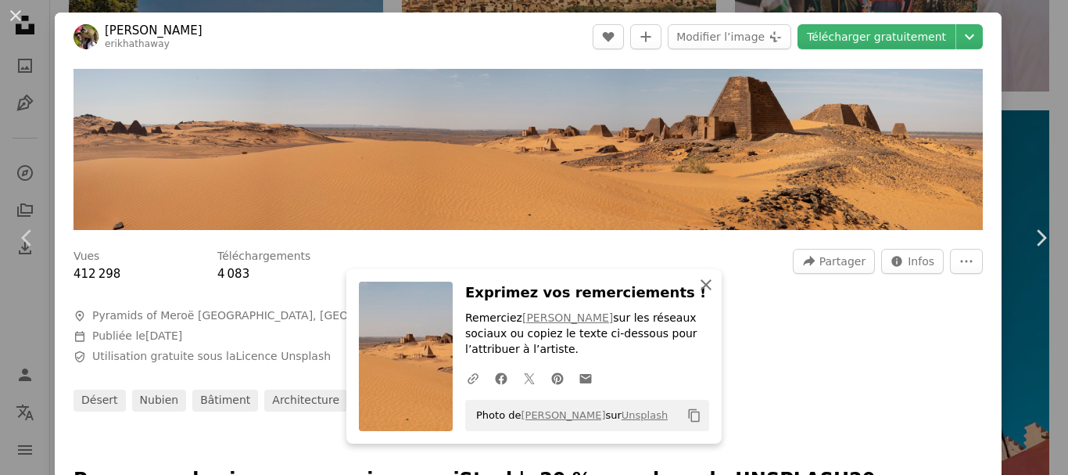
click at [704, 286] on icon "An X shape" at bounding box center [706, 284] width 19 height 19
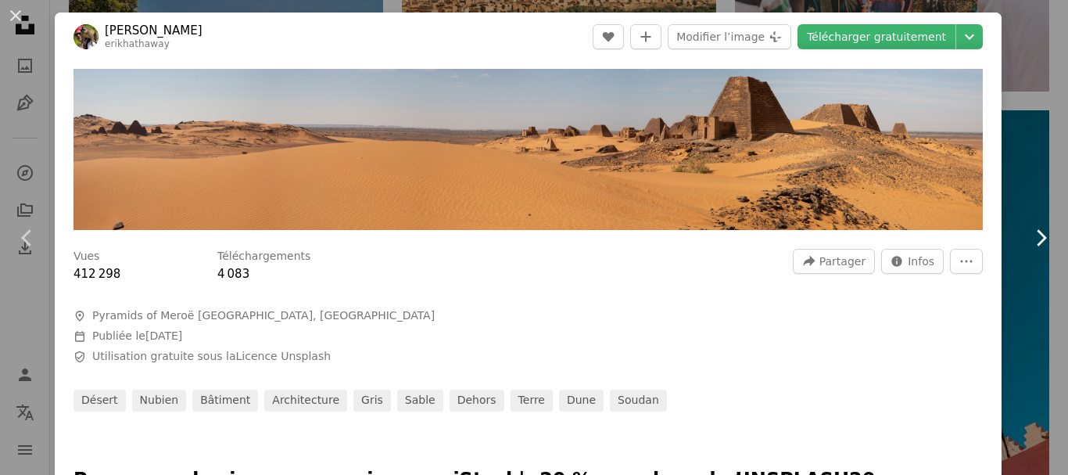
click at [1037, 239] on icon at bounding box center [1042, 237] width 10 height 16
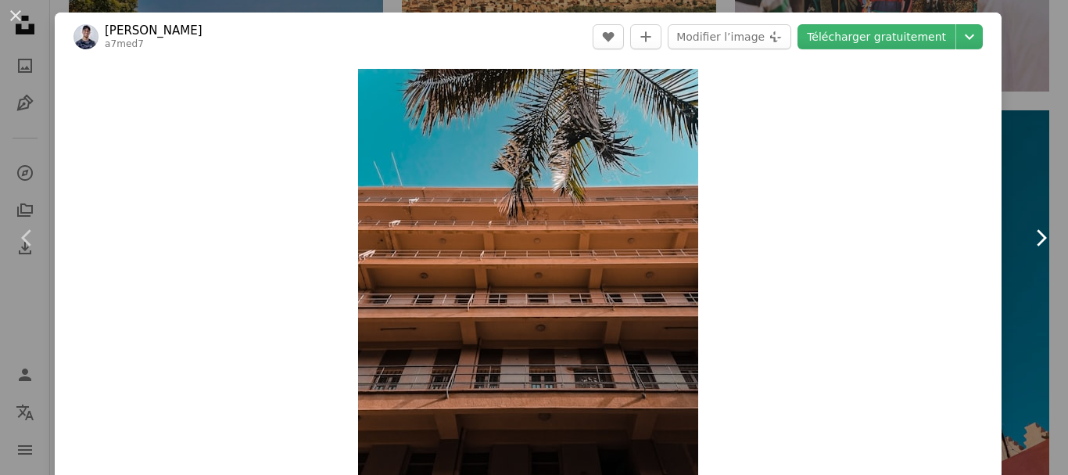
click at [1037, 239] on icon at bounding box center [1042, 237] width 10 height 16
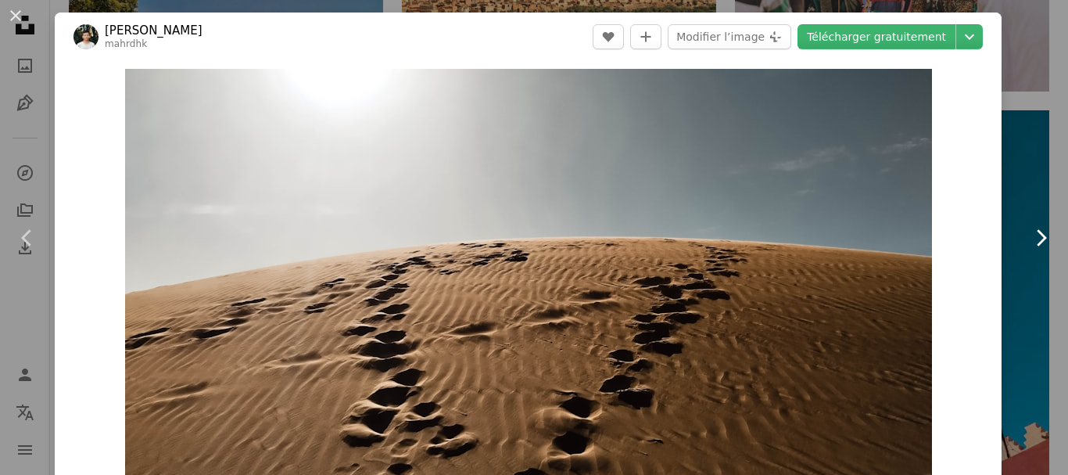
click at [1037, 239] on icon at bounding box center [1042, 237] width 10 height 16
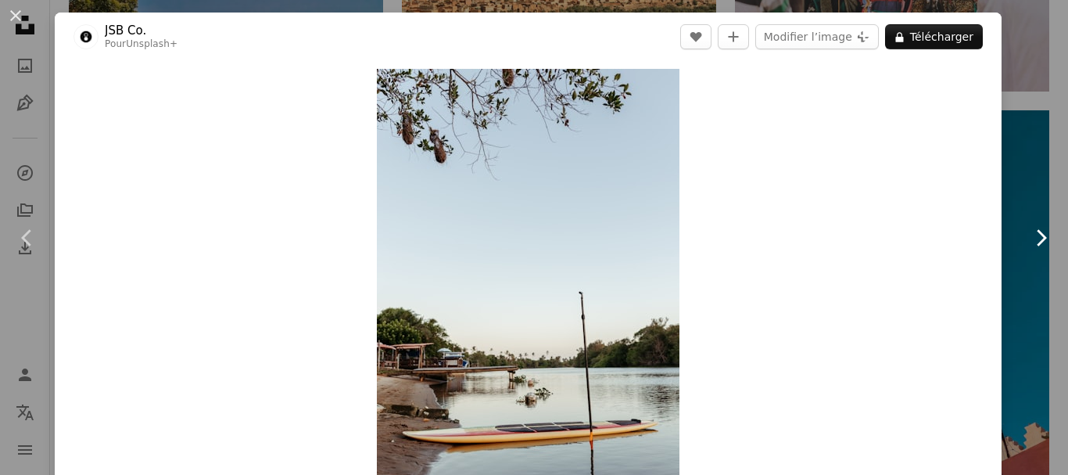
click at [1037, 239] on icon at bounding box center [1042, 237] width 10 height 16
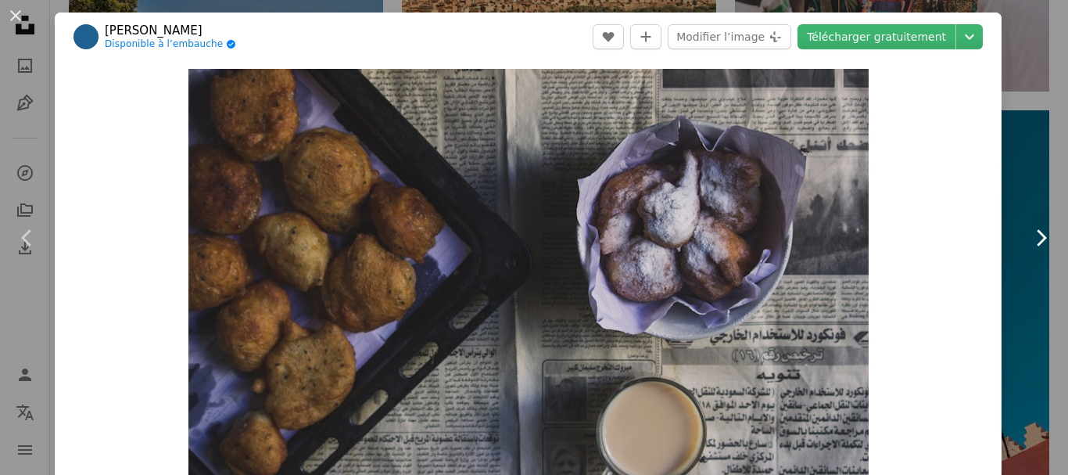
click at [1037, 239] on icon at bounding box center [1042, 237] width 10 height 16
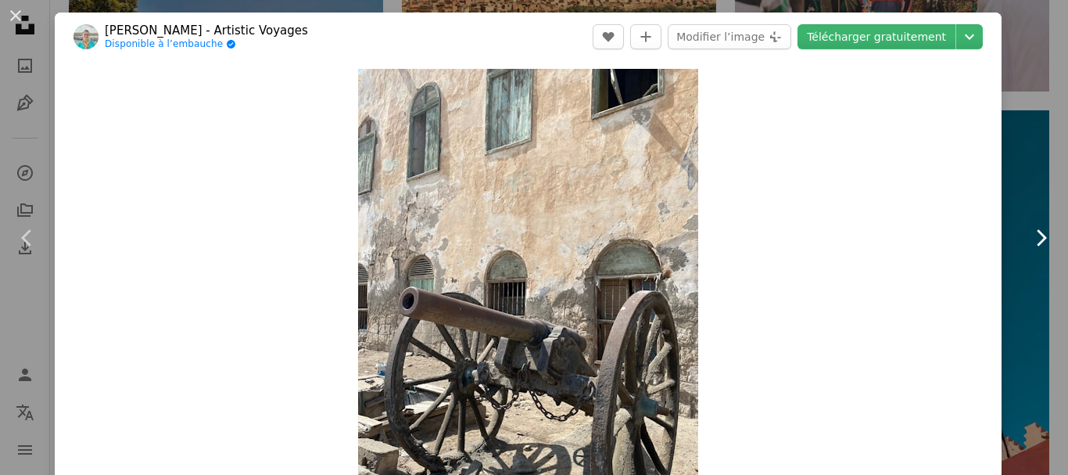
click at [1037, 239] on icon at bounding box center [1042, 237] width 10 height 16
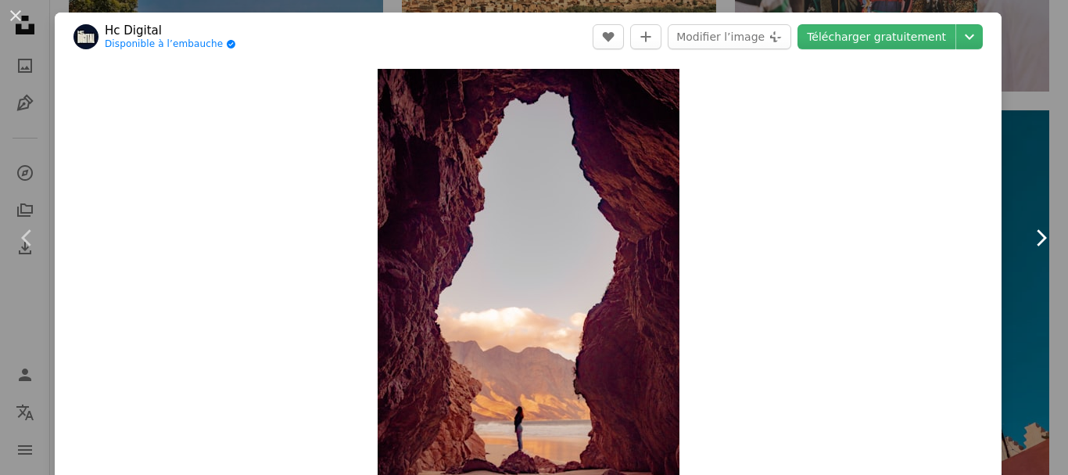
click at [1037, 239] on icon at bounding box center [1042, 237] width 10 height 16
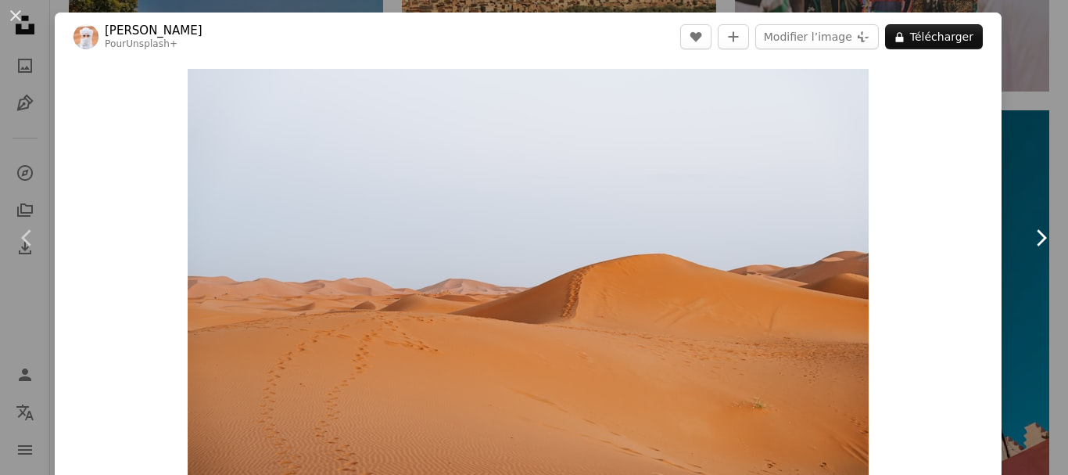
click at [1037, 239] on icon at bounding box center [1042, 237] width 10 height 16
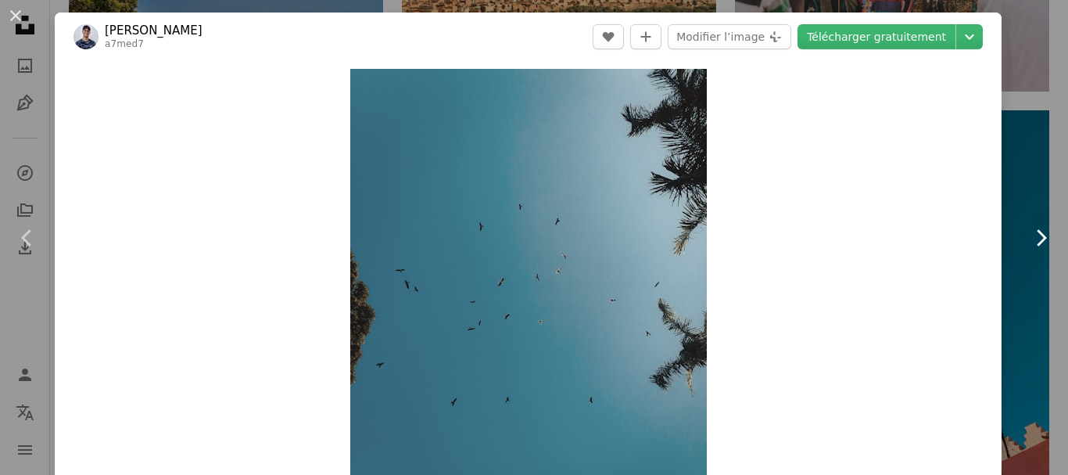
click at [1037, 239] on icon at bounding box center [1042, 237] width 10 height 16
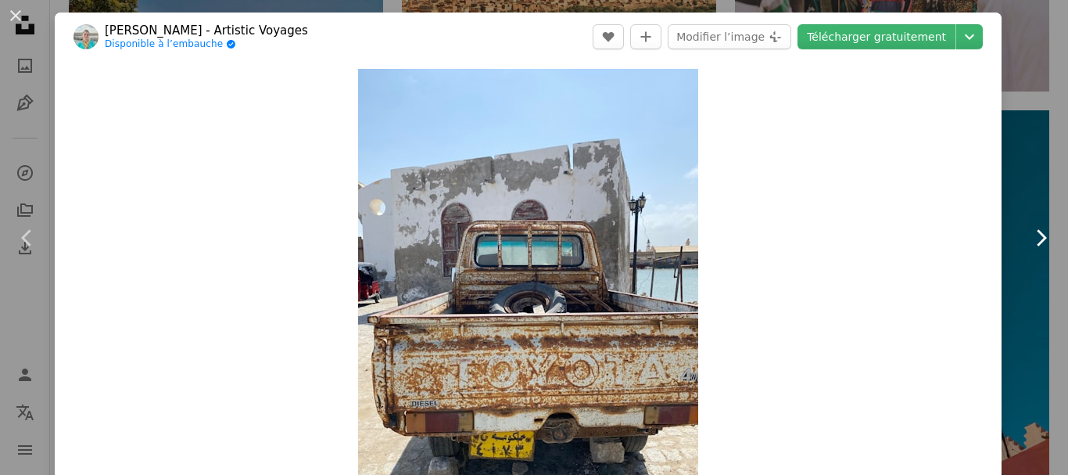
click at [1037, 239] on icon at bounding box center [1042, 237] width 10 height 16
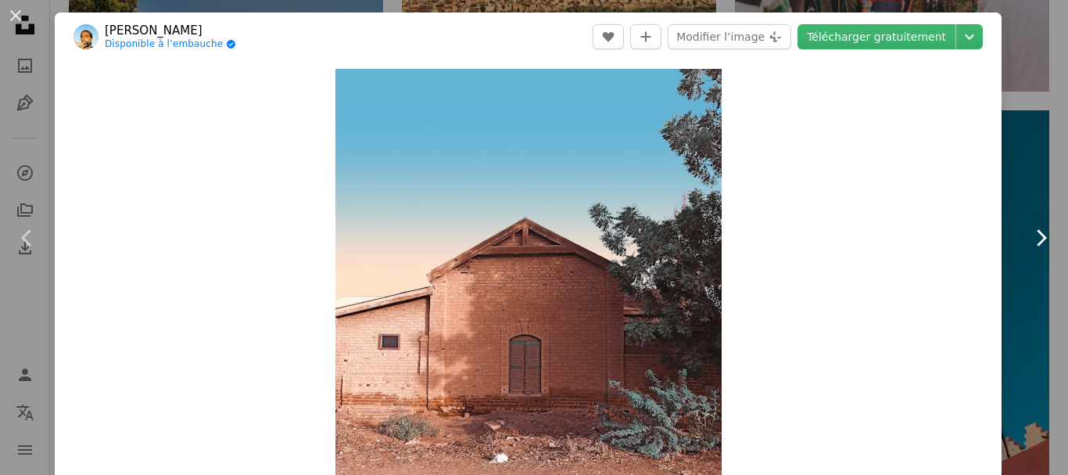
click at [1037, 239] on icon at bounding box center [1042, 237] width 10 height 16
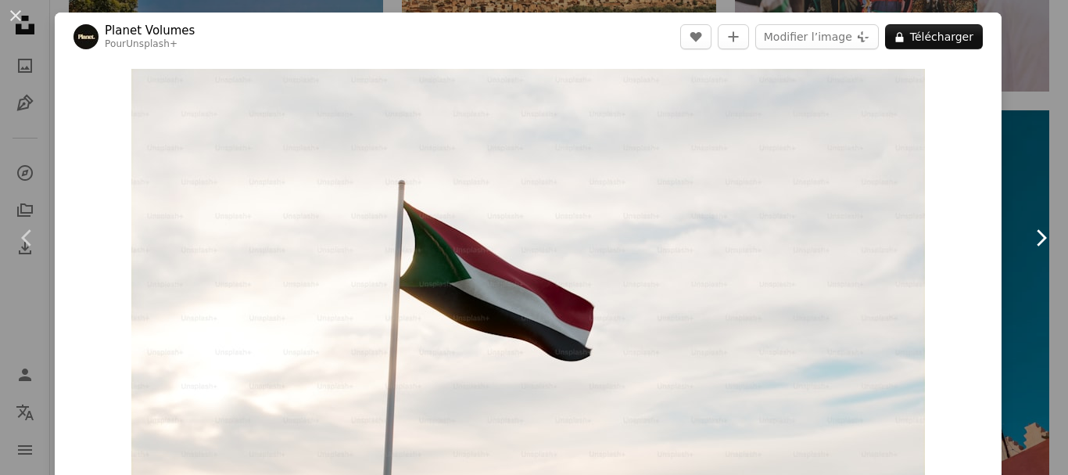
click at [1037, 239] on icon at bounding box center [1042, 237] width 10 height 16
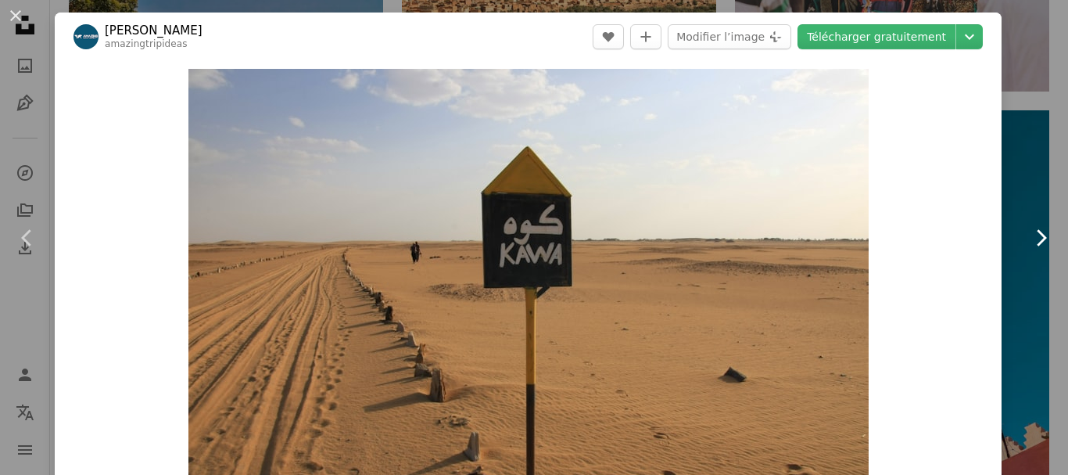
click at [1037, 239] on icon at bounding box center [1042, 237] width 10 height 16
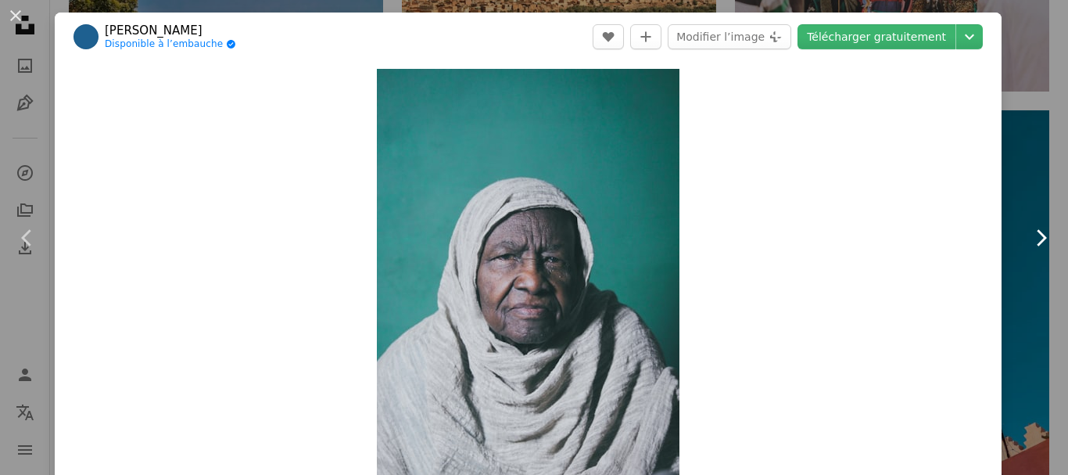
click at [1037, 239] on icon at bounding box center [1042, 237] width 10 height 16
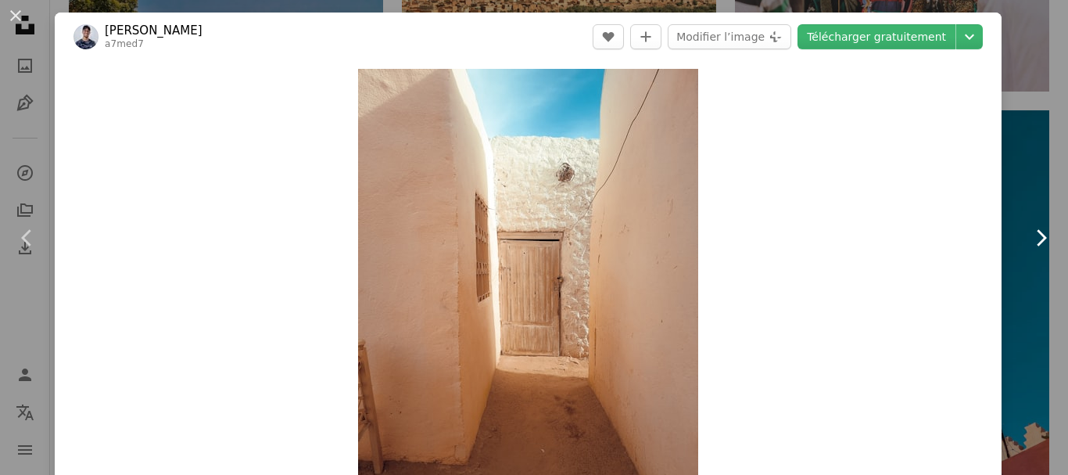
click at [1037, 239] on icon at bounding box center [1042, 237] width 10 height 16
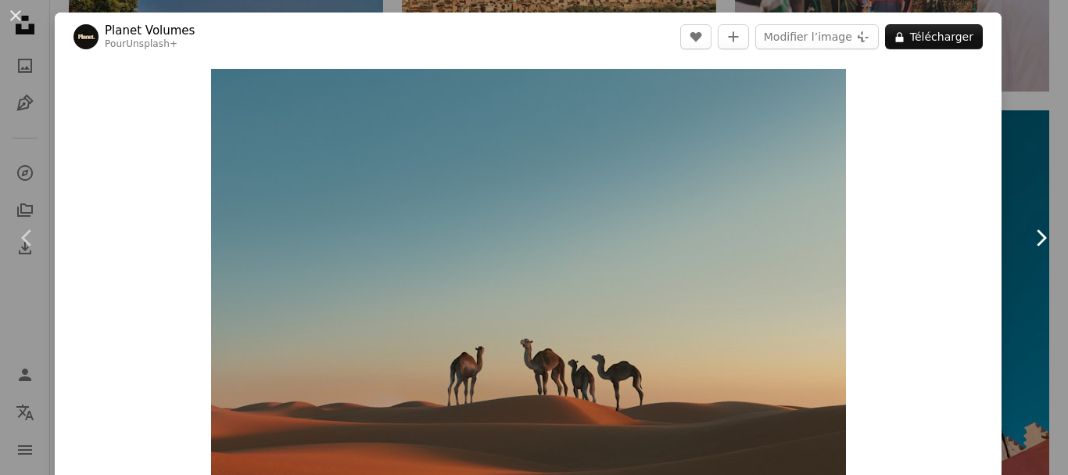
click at [1037, 239] on icon at bounding box center [1042, 237] width 10 height 16
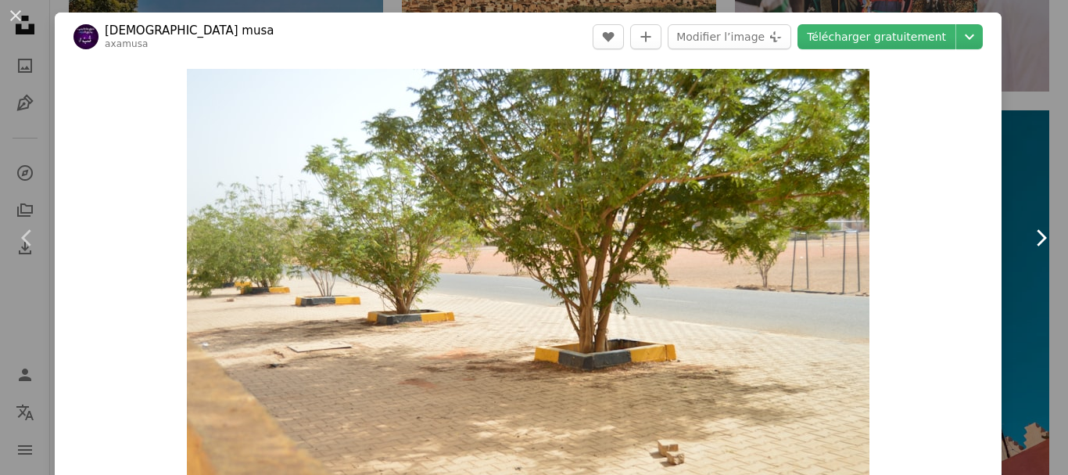
click at [1037, 239] on icon at bounding box center [1042, 237] width 10 height 16
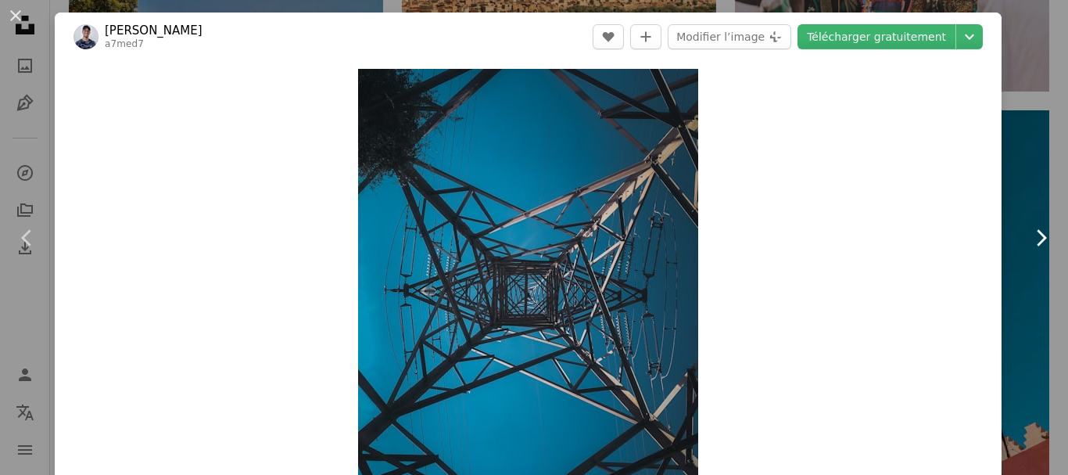
click at [1037, 239] on icon at bounding box center [1042, 237] width 10 height 16
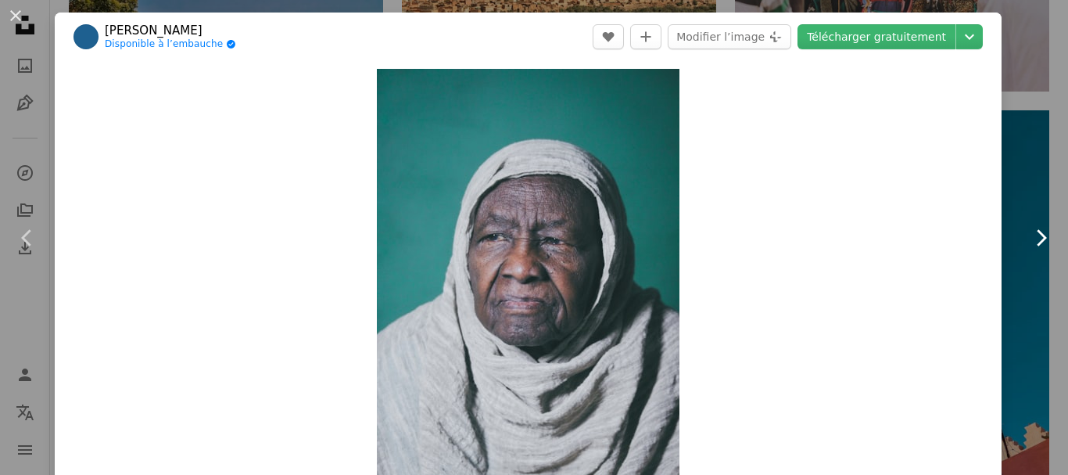
click at [1037, 239] on icon at bounding box center [1042, 237] width 10 height 16
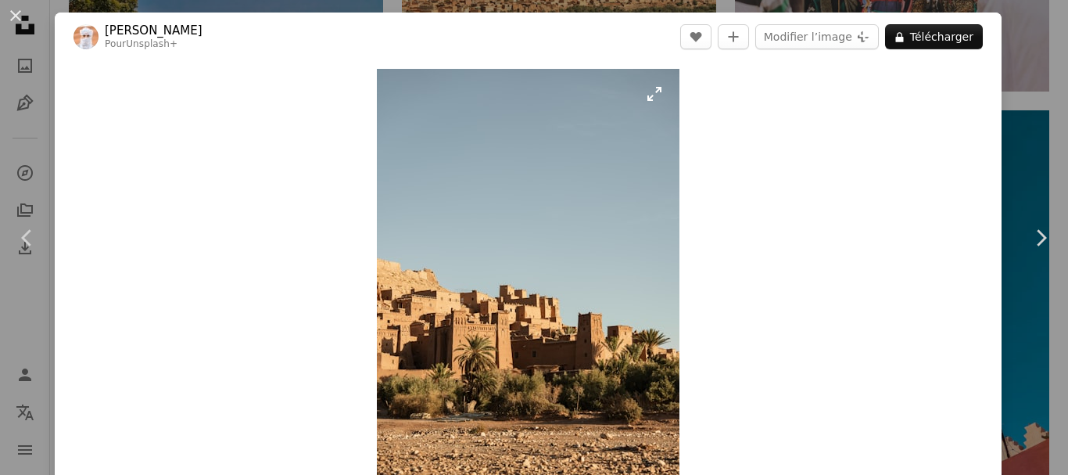
click at [559, 328] on img "Zoom sur cette image" at bounding box center [528, 296] width 303 height 454
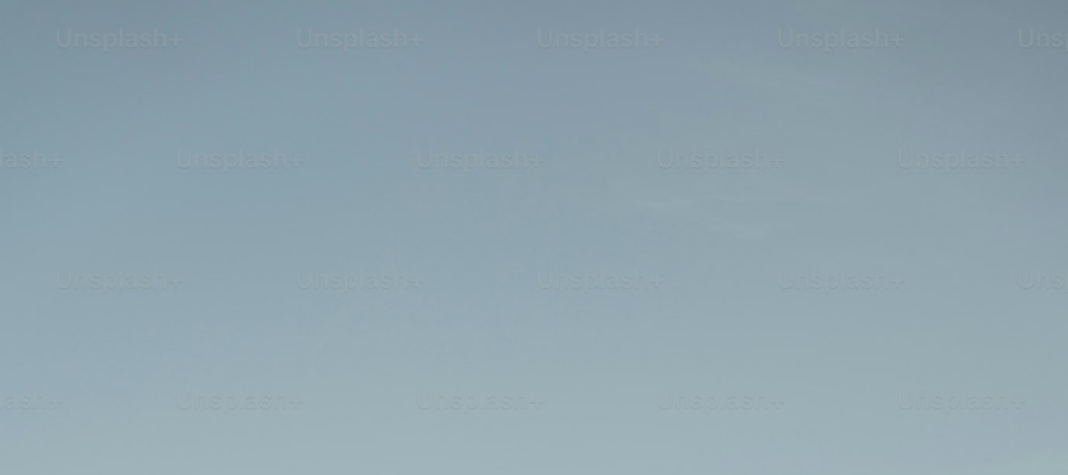
scroll to position [547, 0]
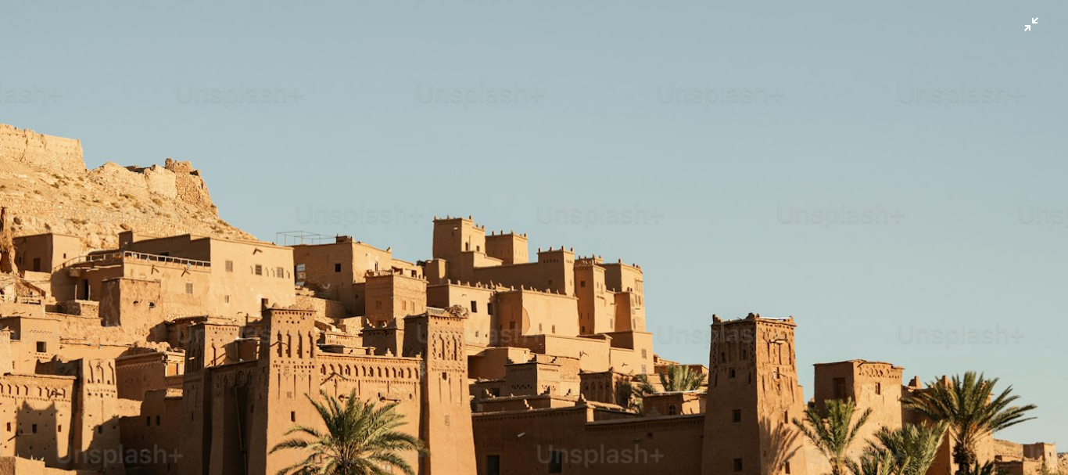
click at [844, 192] on img "Zoom arrière sur cette image" at bounding box center [534, 254] width 1070 height 1605
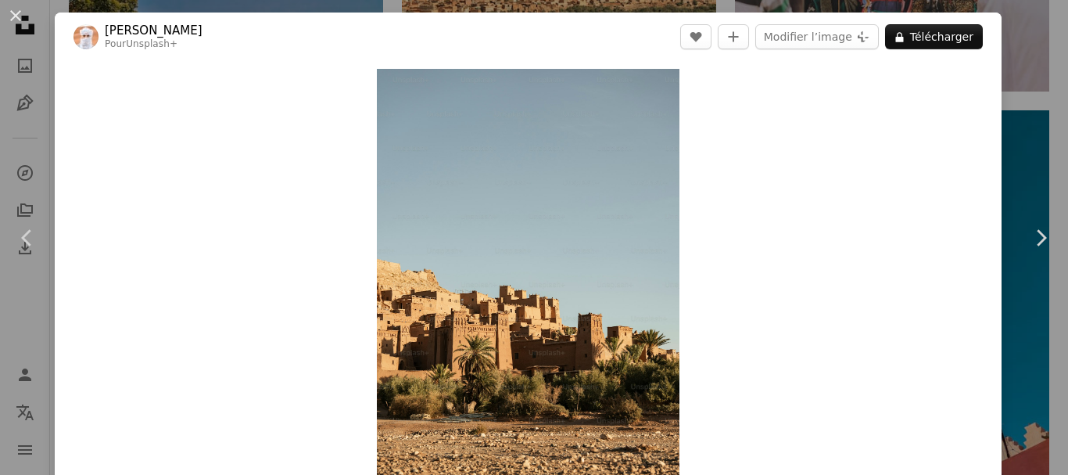
scroll to position [48, 0]
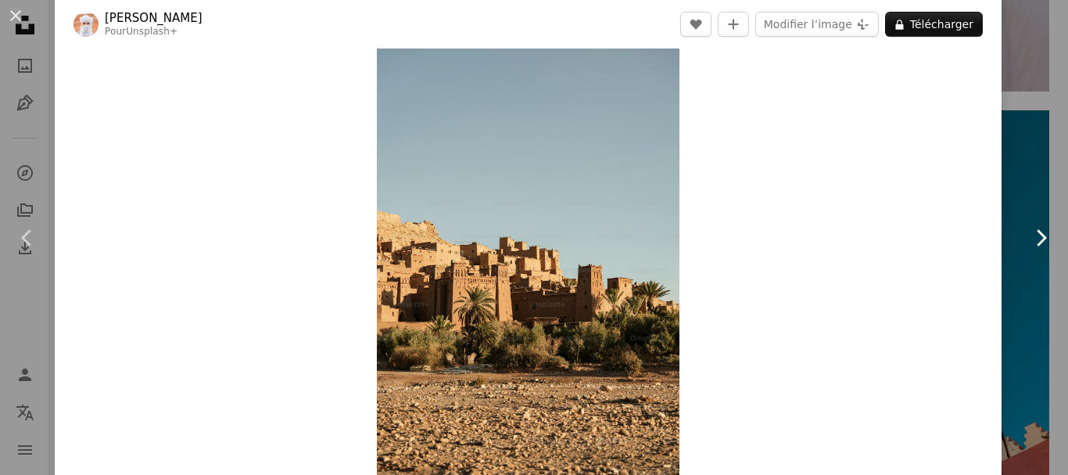
click at [1037, 235] on icon at bounding box center [1042, 237] width 10 height 16
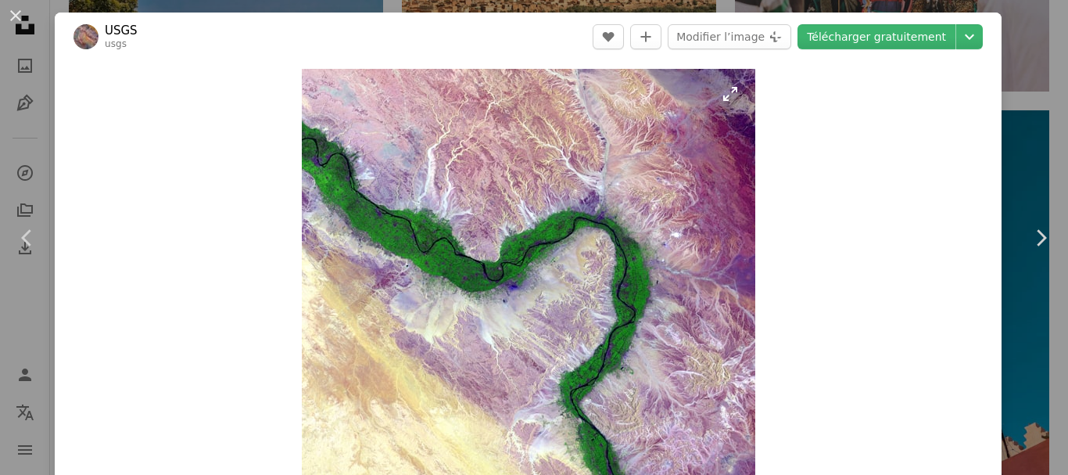
click at [623, 293] on img "Zoom sur cette image" at bounding box center [529, 296] width 454 height 454
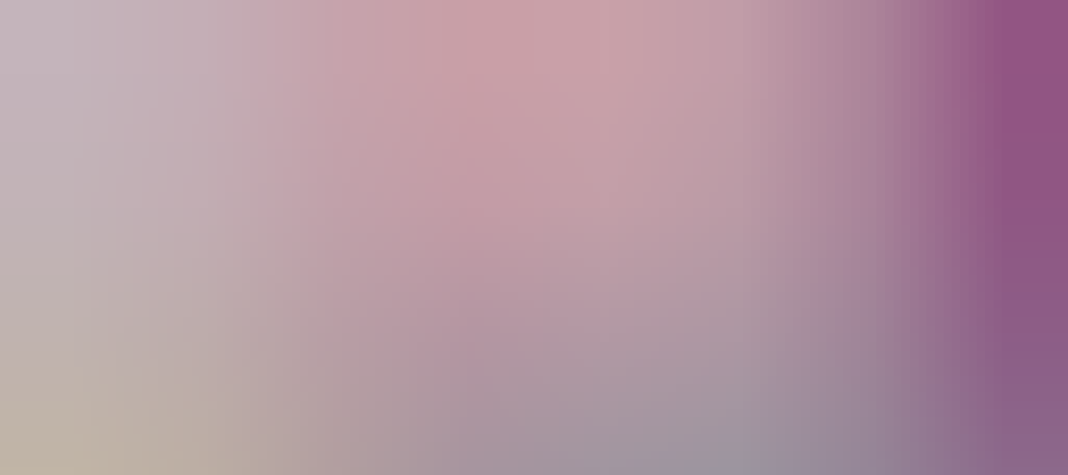
scroll to position [286, 0]
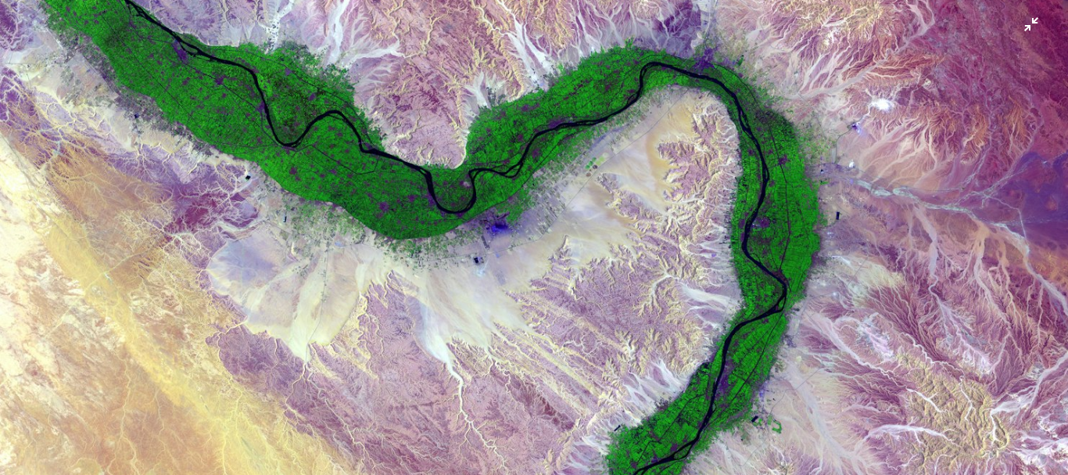
click at [623, 293] on img "Zoom arrière sur cette image" at bounding box center [534, 248] width 1070 height 1070
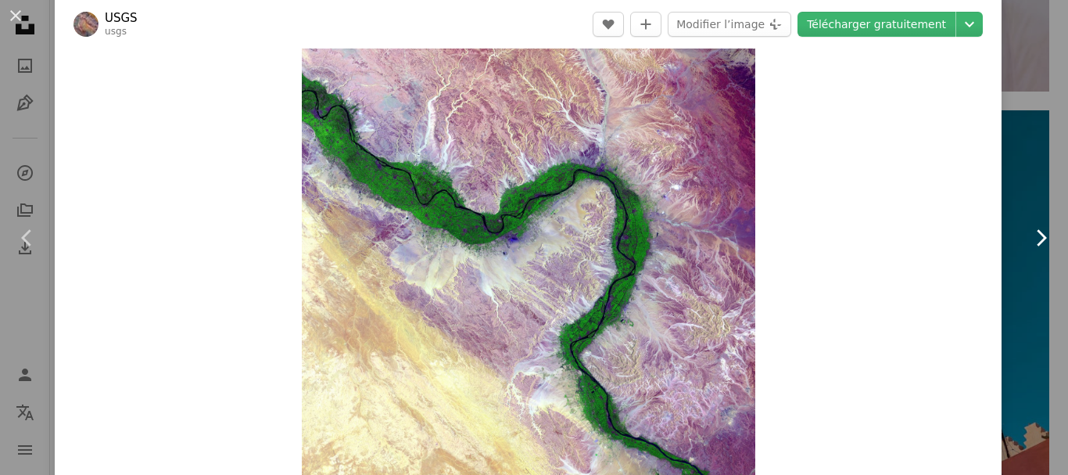
click at [1032, 231] on icon "Chevron right" at bounding box center [1041, 237] width 25 height 25
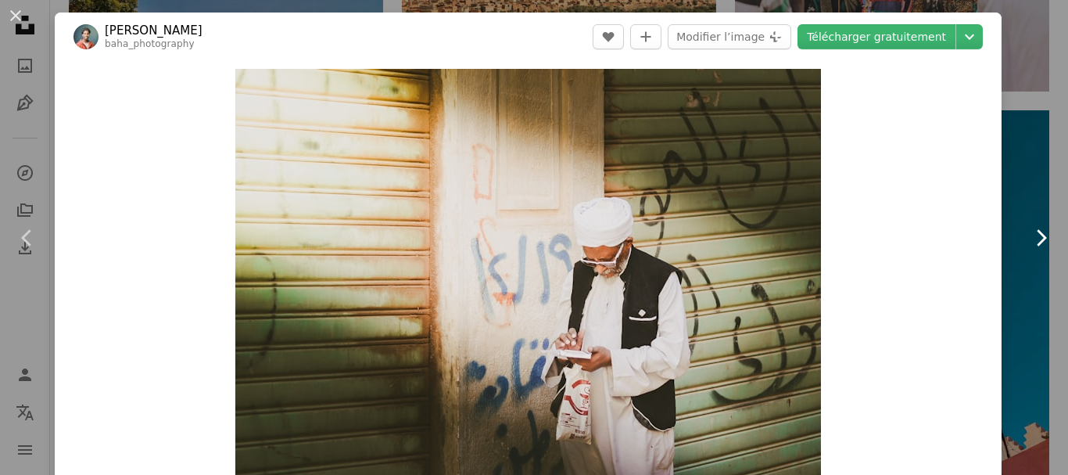
click at [1032, 231] on icon "Chevron right" at bounding box center [1041, 237] width 25 height 25
